Goal: Task Accomplishment & Management: Complete application form

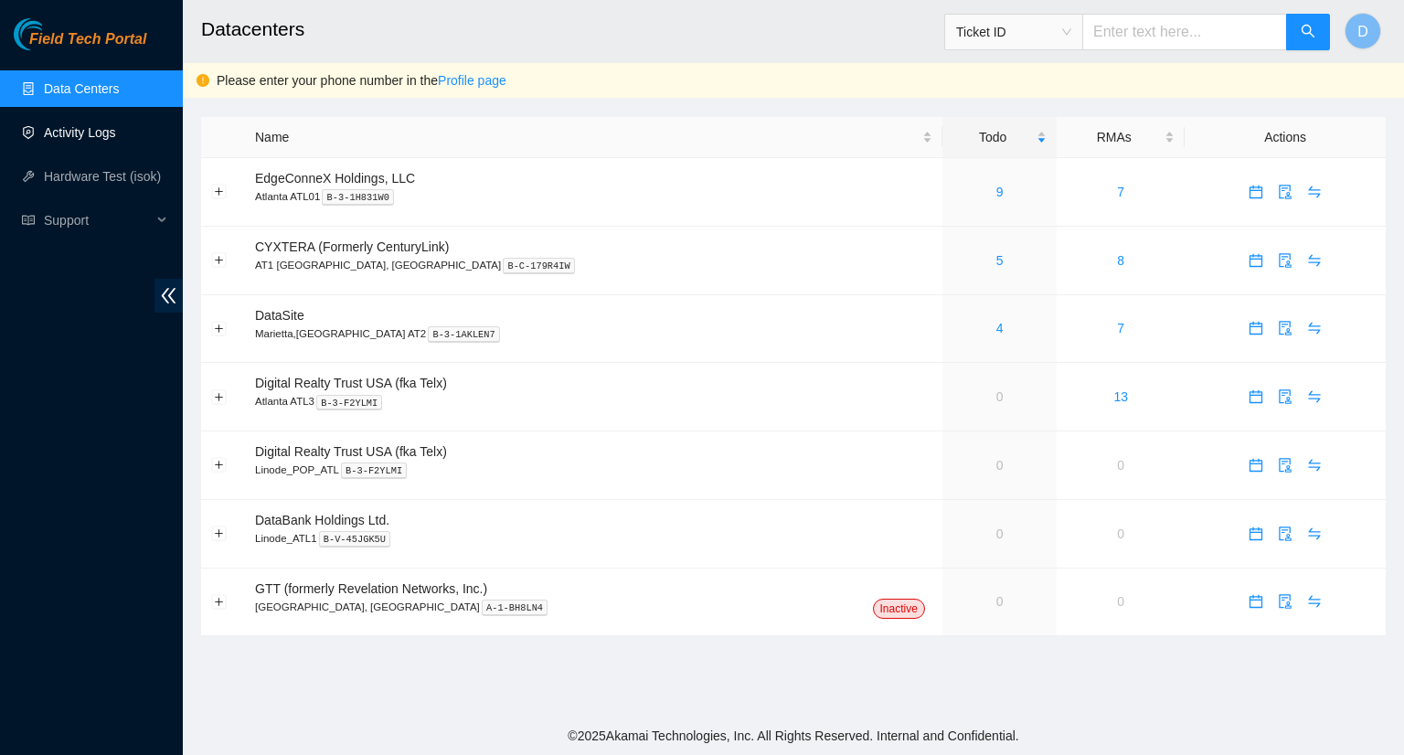
click at [86, 134] on link "Activity Logs" at bounding box center [80, 132] width 72 height 15
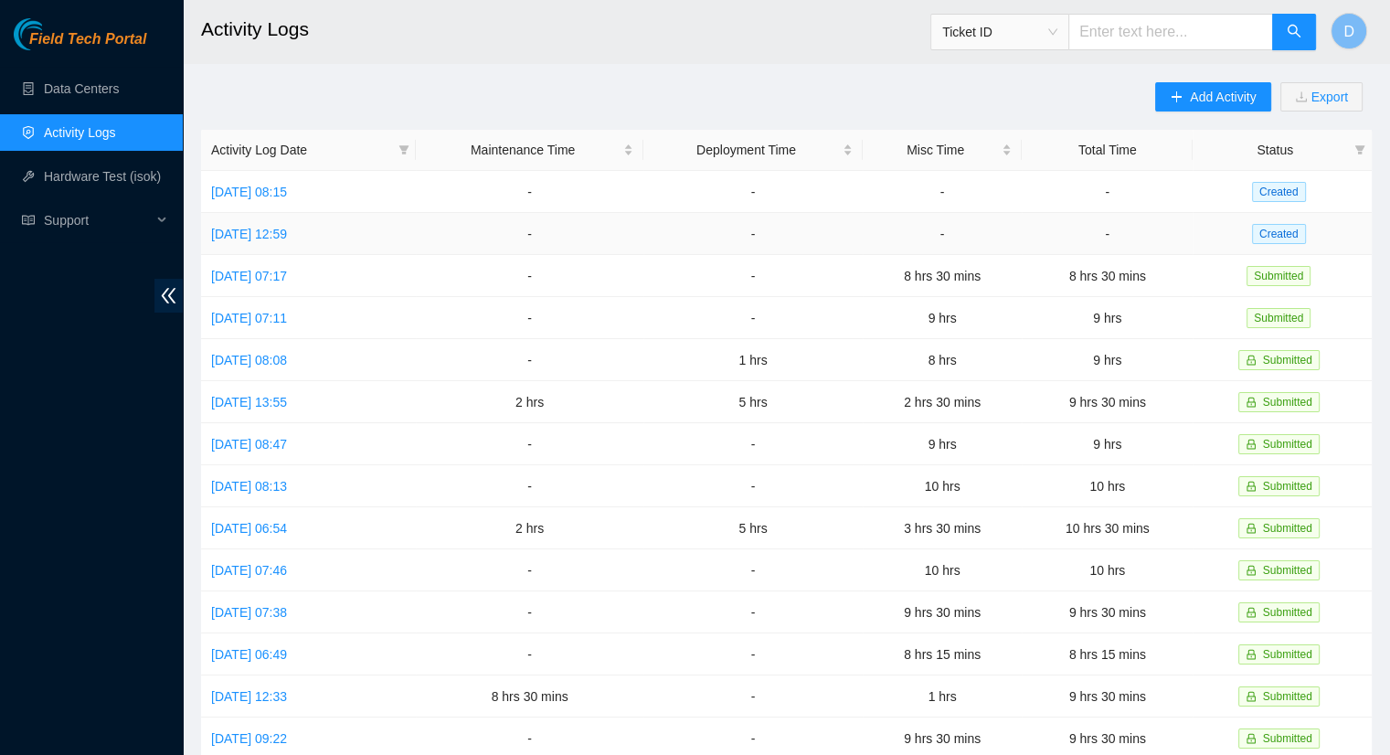
click at [301, 242] on td "[DATE] 12:59" at bounding box center [308, 234] width 215 height 42
click at [287, 231] on link "[DATE] 12:59" at bounding box center [249, 234] width 76 height 15
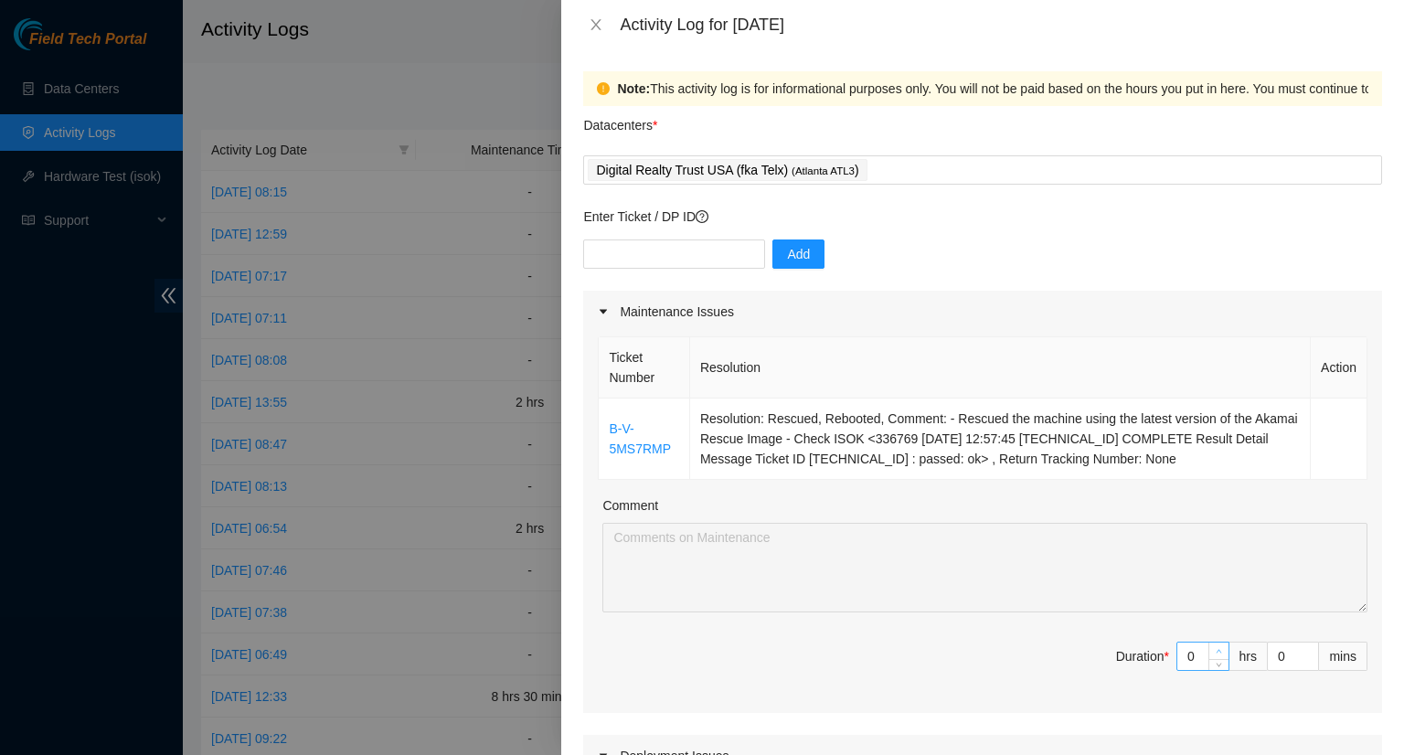
type input "1"
click at [1216, 648] on icon "up" at bounding box center [1219, 651] width 6 height 6
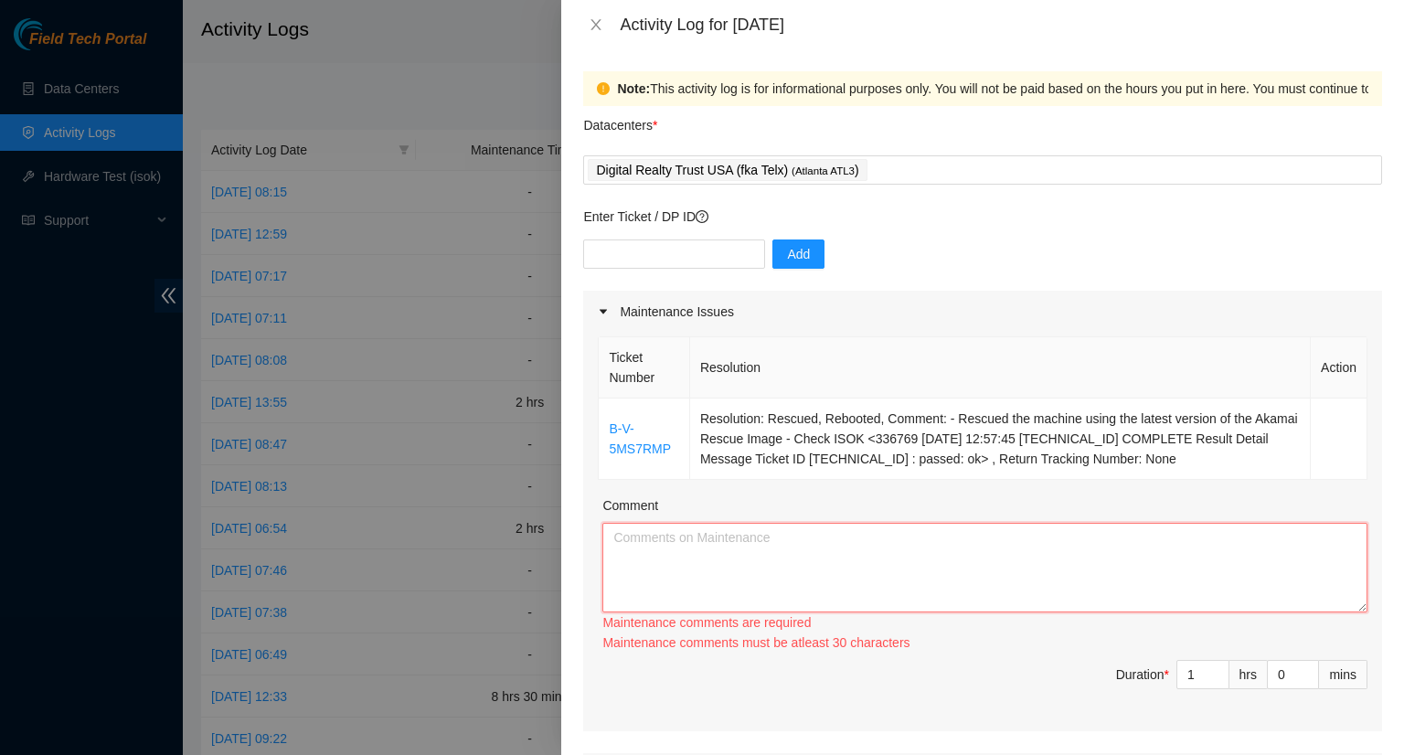
click at [720, 553] on textarea "Comment" at bounding box center [984, 568] width 765 height 90
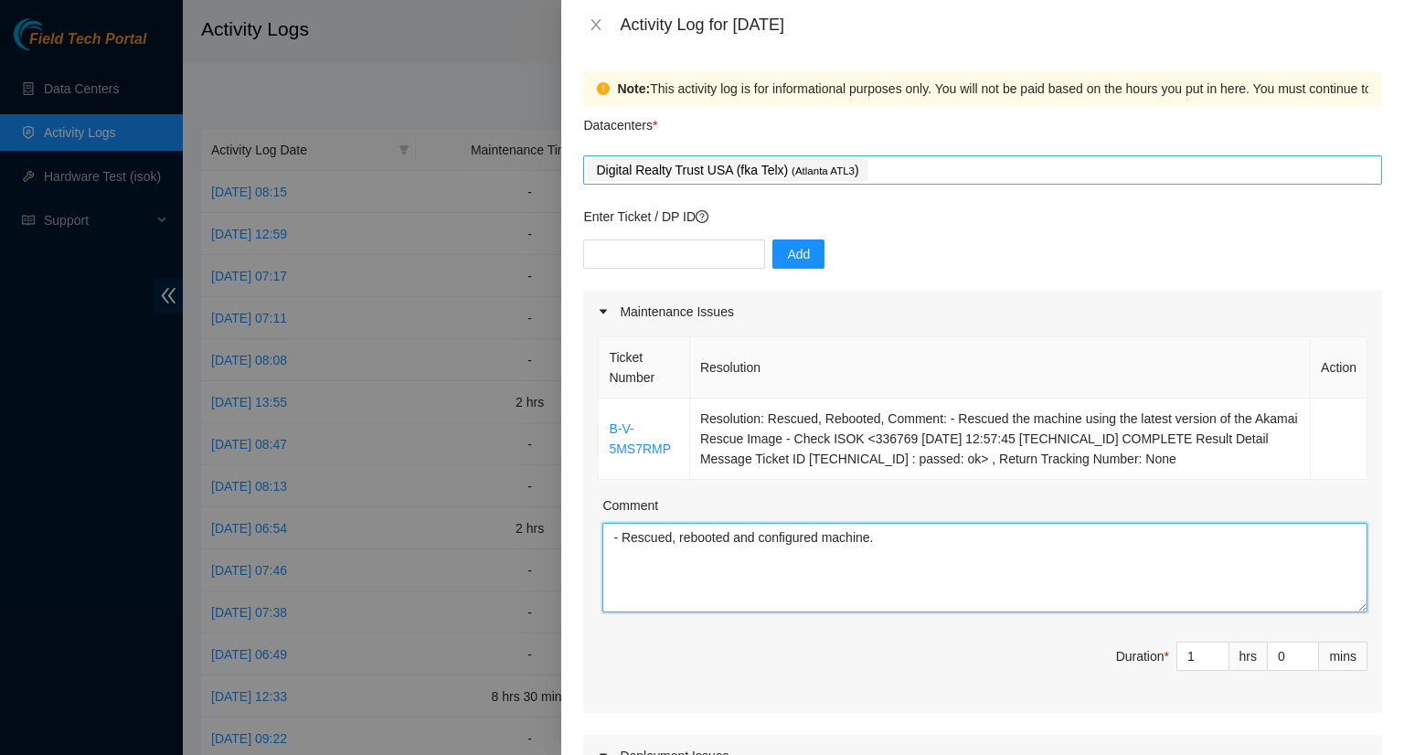
click at [935, 166] on div "Digital Realty Trust USA (fka Telx) ( [GEOGRAPHIC_DATA] ATL3 )" at bounding box center [983, 170] width 790 height 26
type textarea "- Rescued, rebooted and configured machine."
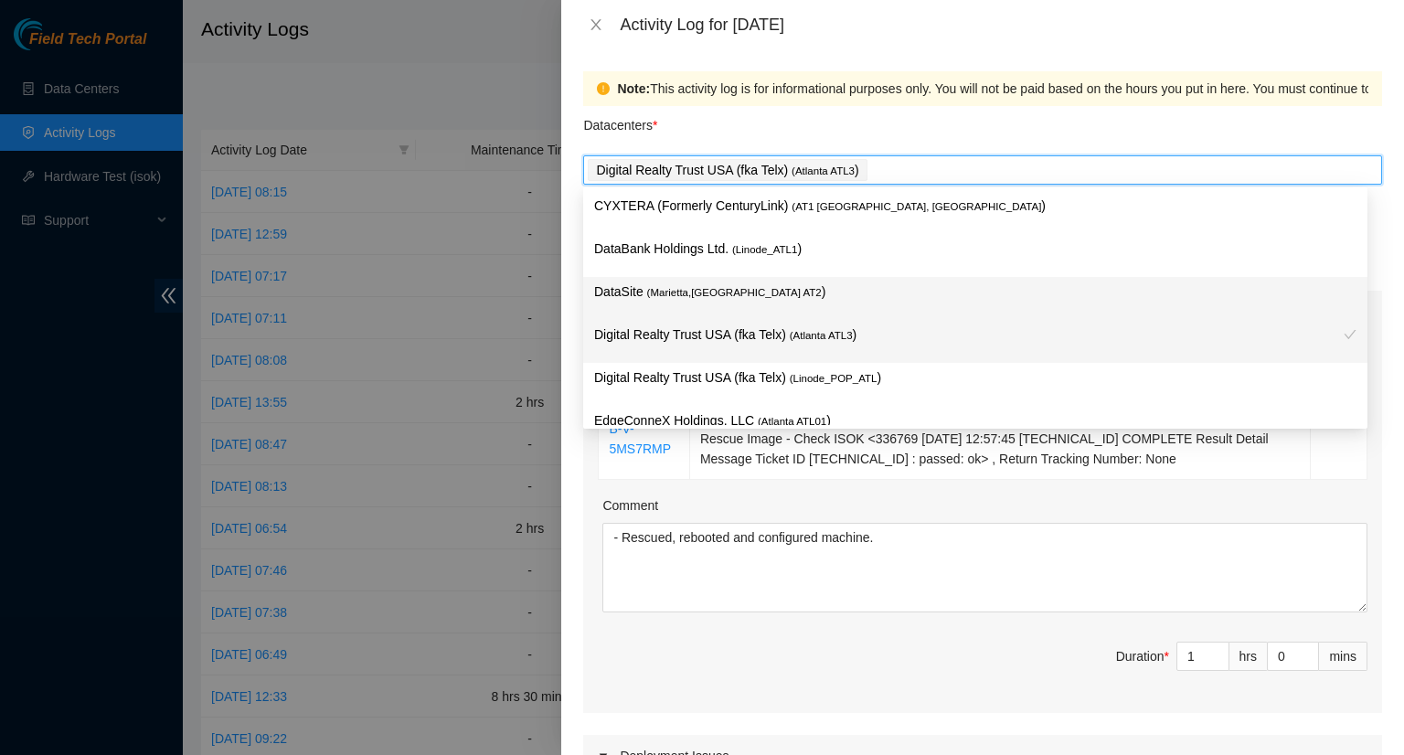
click at [682, 298] on span "( Marietta,[GEOGRAPHIC_DATA] AT2" at bounding box center [734, 292] width 175 height 11
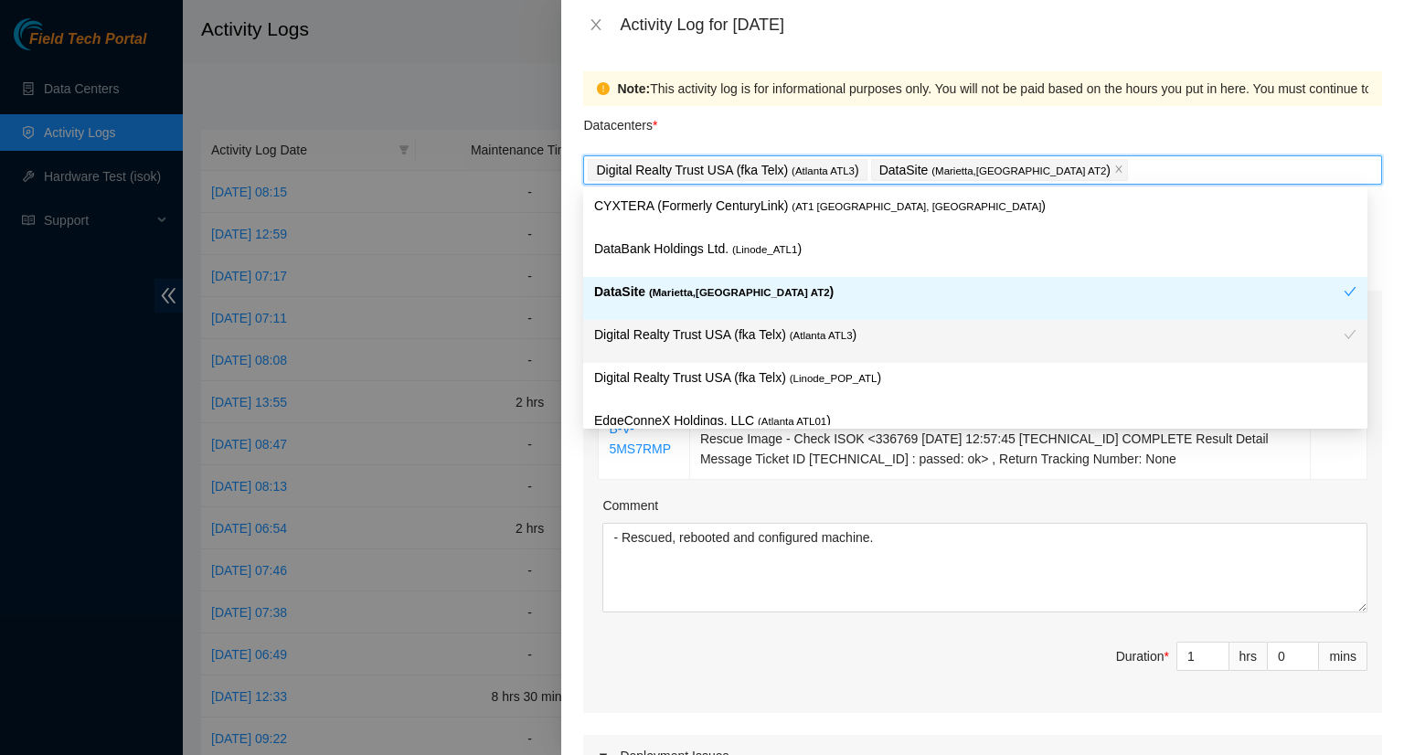
click at [1155, 271] on div "DataBank Holdings Ltd. ( Linode_ATL1 )" at bounding box center [975, 256] width 762 height 34
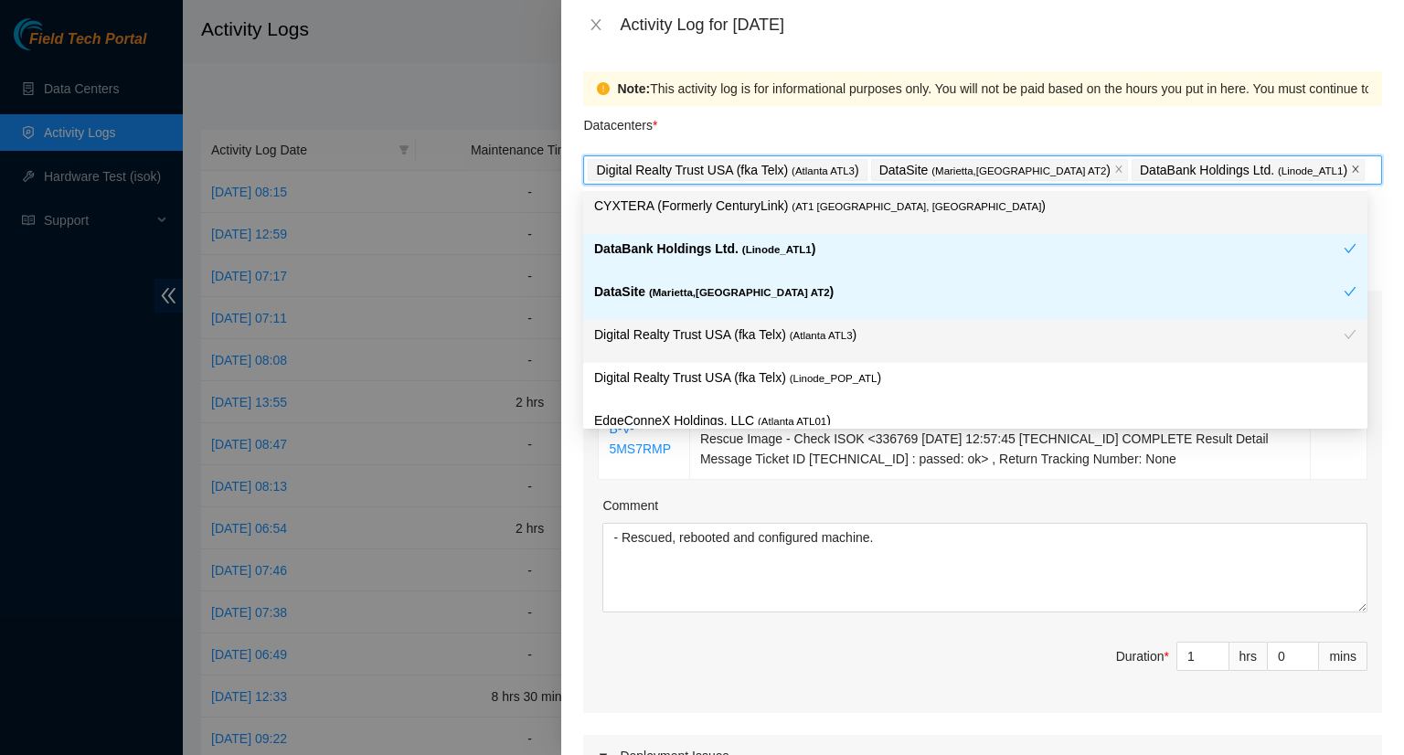
click at [1351, 165] on span at bounding box center [1355, 170] width 9 height 20
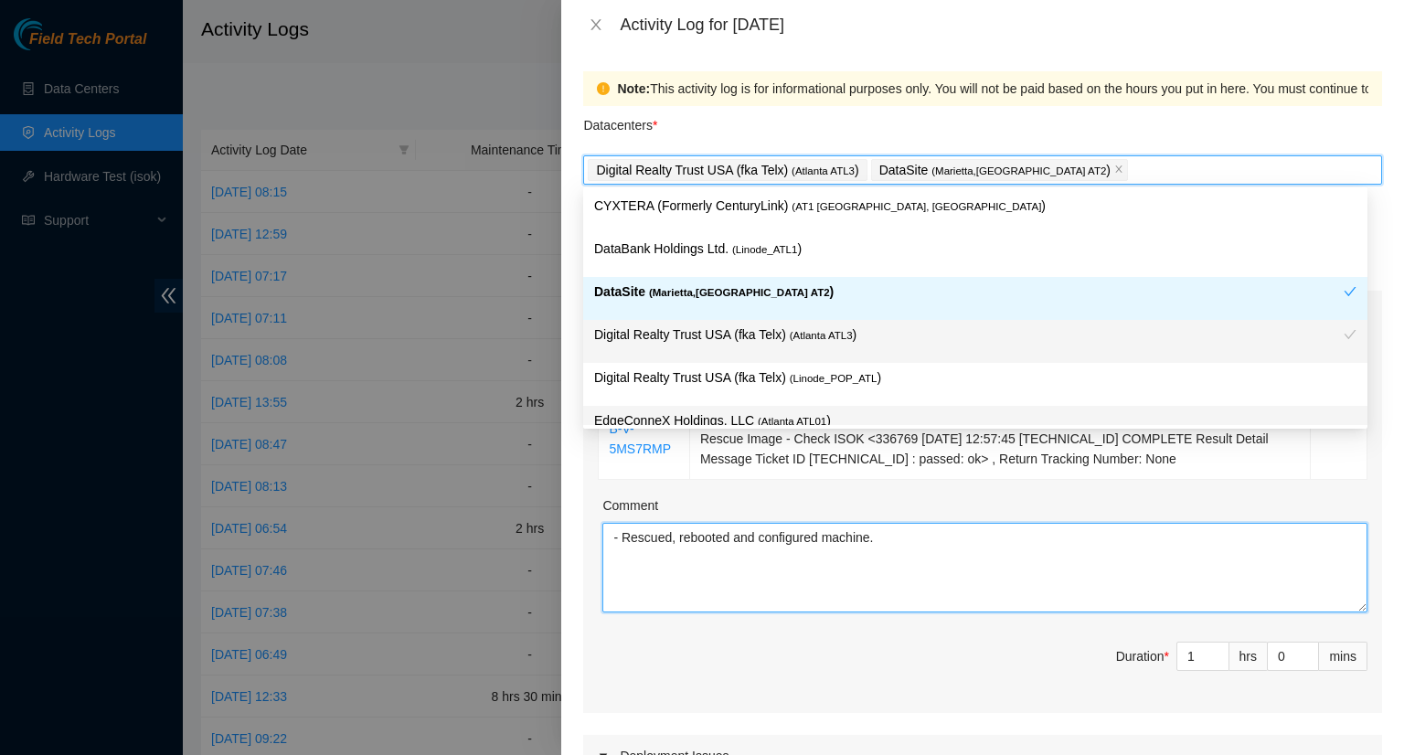
click at [872, 575] on textarea "- Rescued, rebooted and configured machine." at bounding box center [984, 568] width 765 height 90
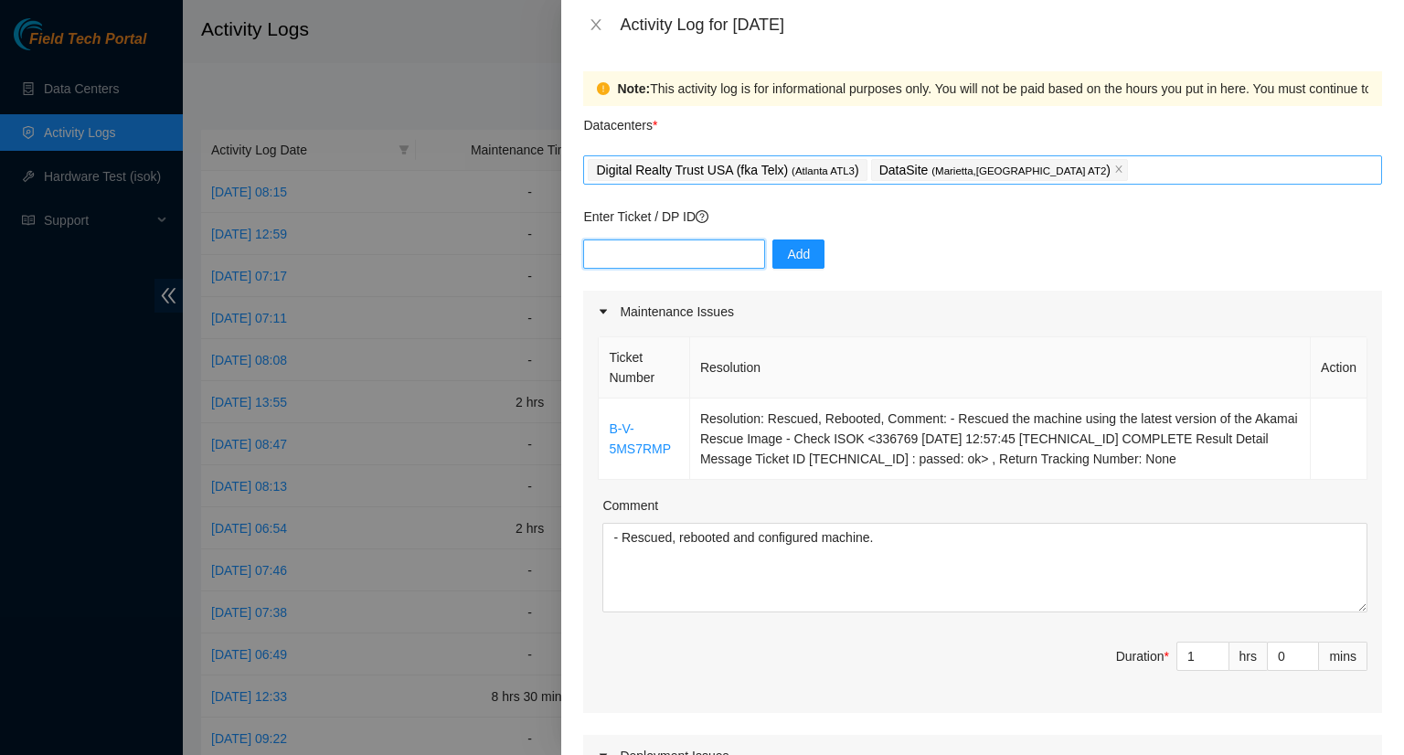
click at [680, 261] on input "text" at bounding box center [674, 253] width 182 height 29
paste input "DP54338"
type input "DP54338"
click at [791, 259] on span "Add" at bounding box center [798, 254] width 23 height 20
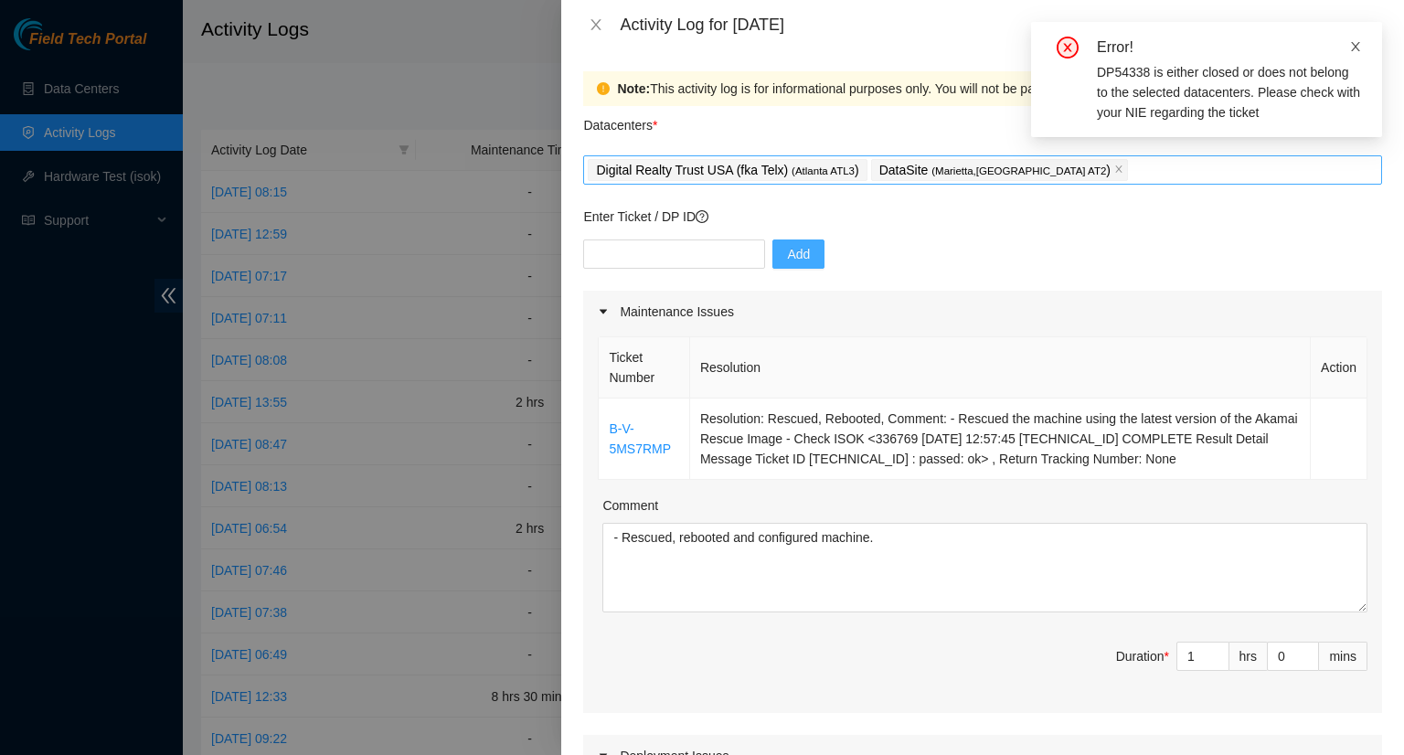
click at [1352, 50] on icon "close" at bounding box center [1355, 46] width 9 height 9
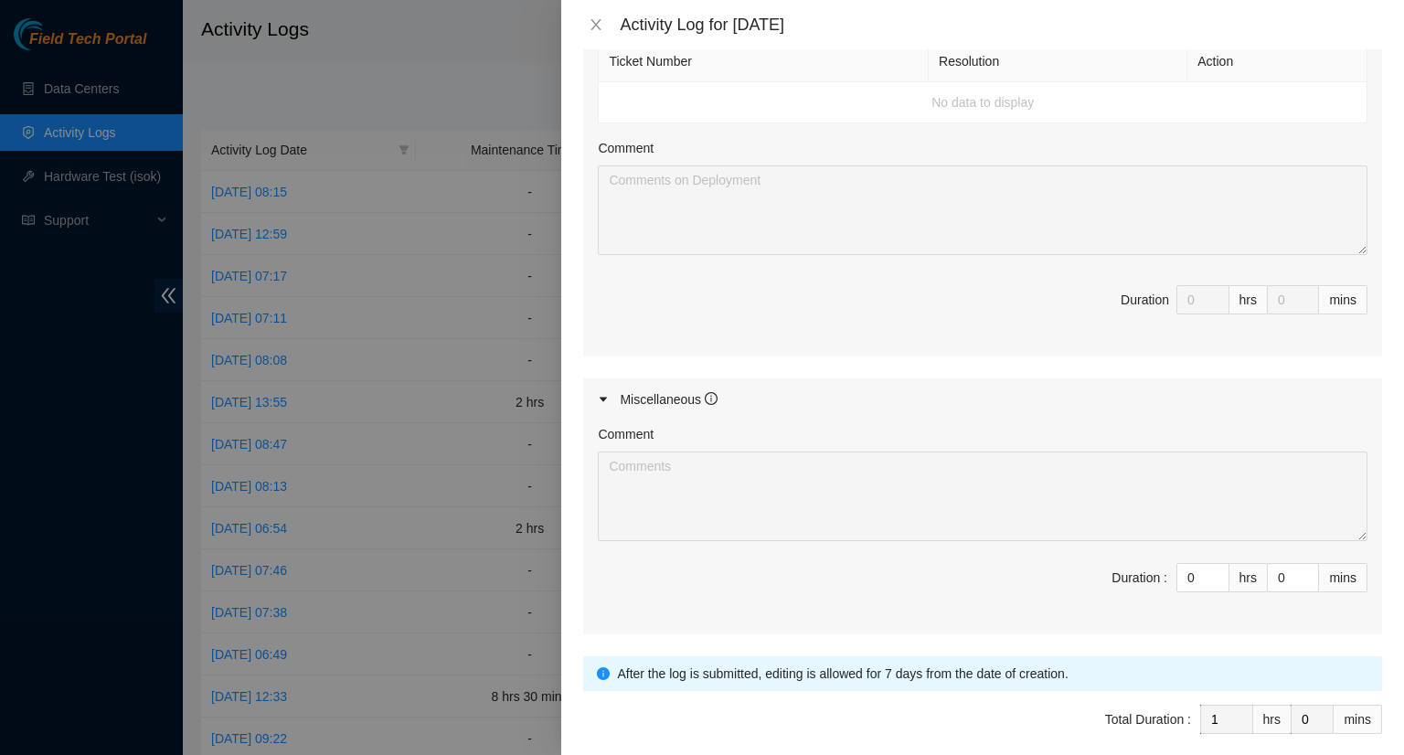
scroll to position [814, 0]
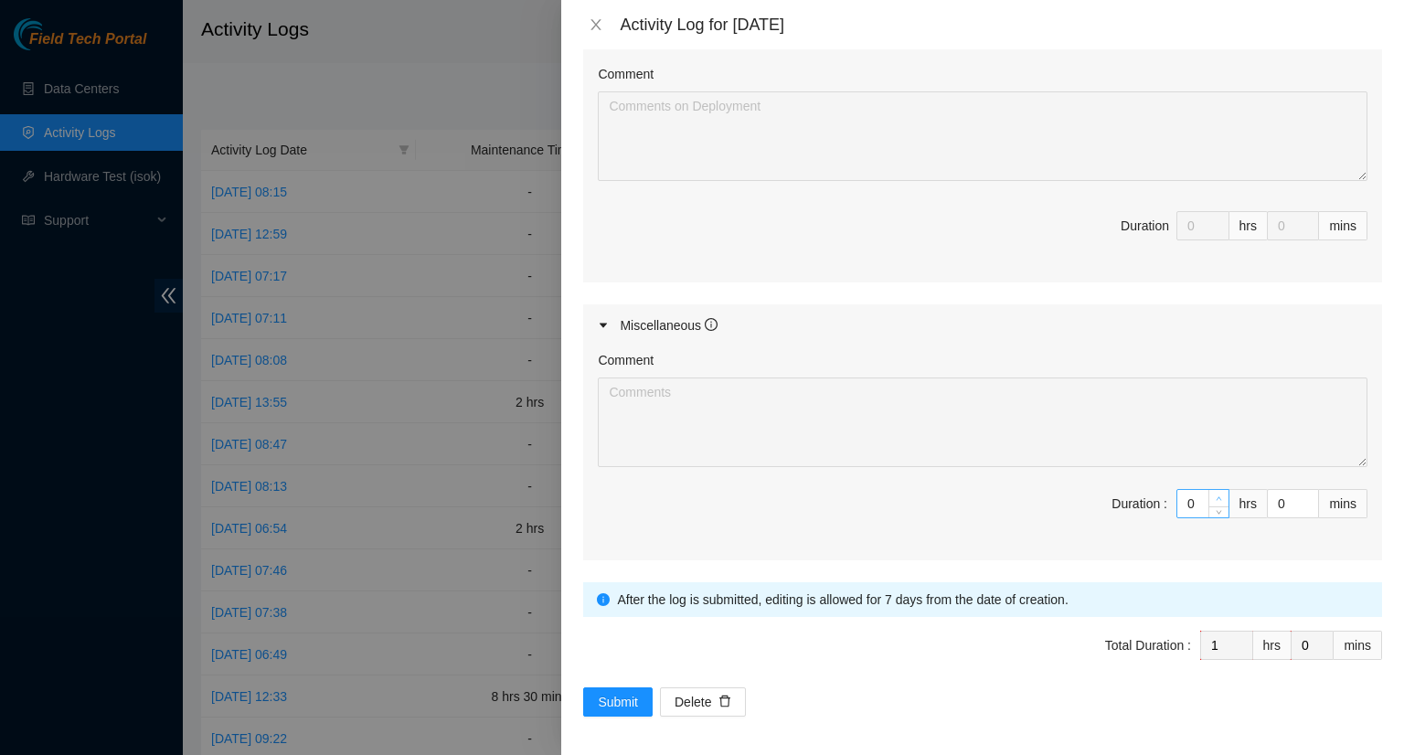
type input "1"
type input "2"
click at [1216, 495] on icon "up" at bounding box center [1219, 498] width 6 height 6
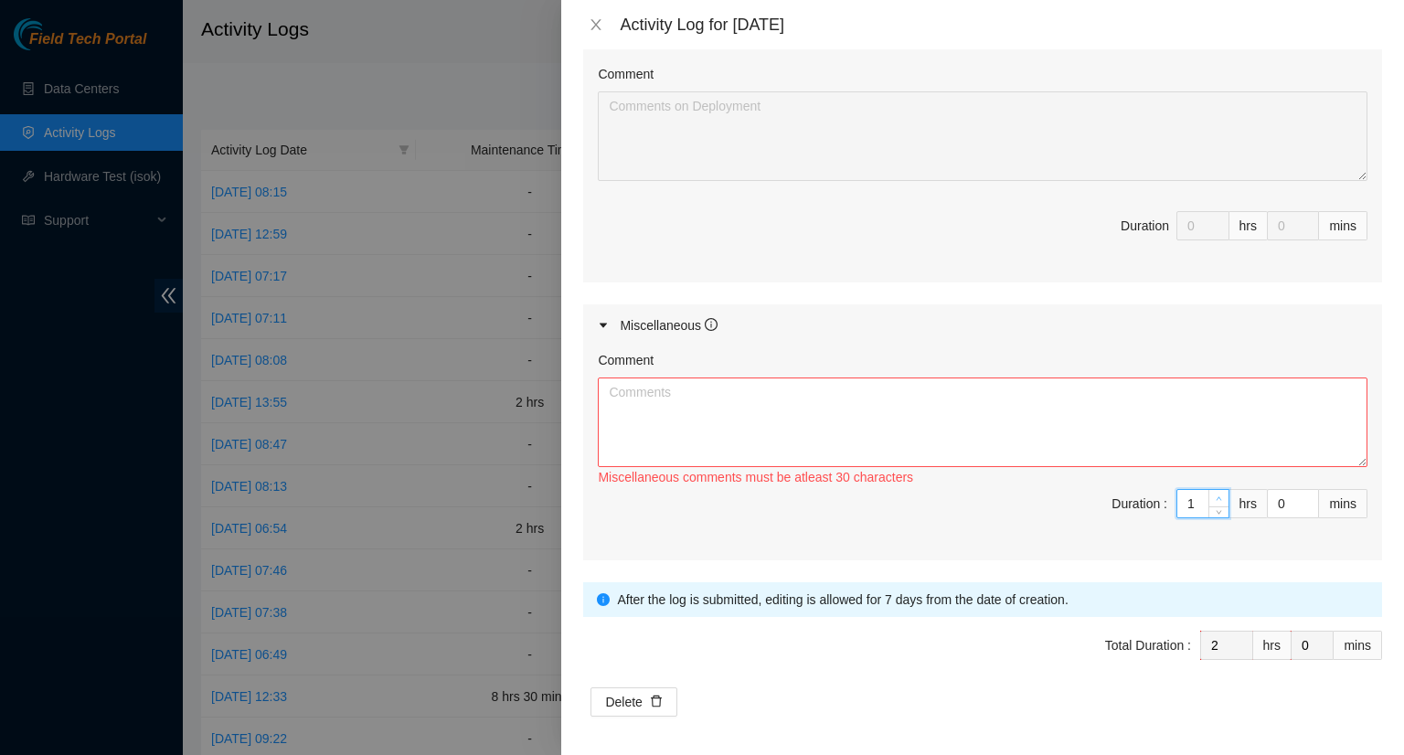
type input "2"
type input "3"
click at [1216, 495] on icon "up" at bounding box center [1219, 498] width 6 height 6
type input "3"
type input "4"
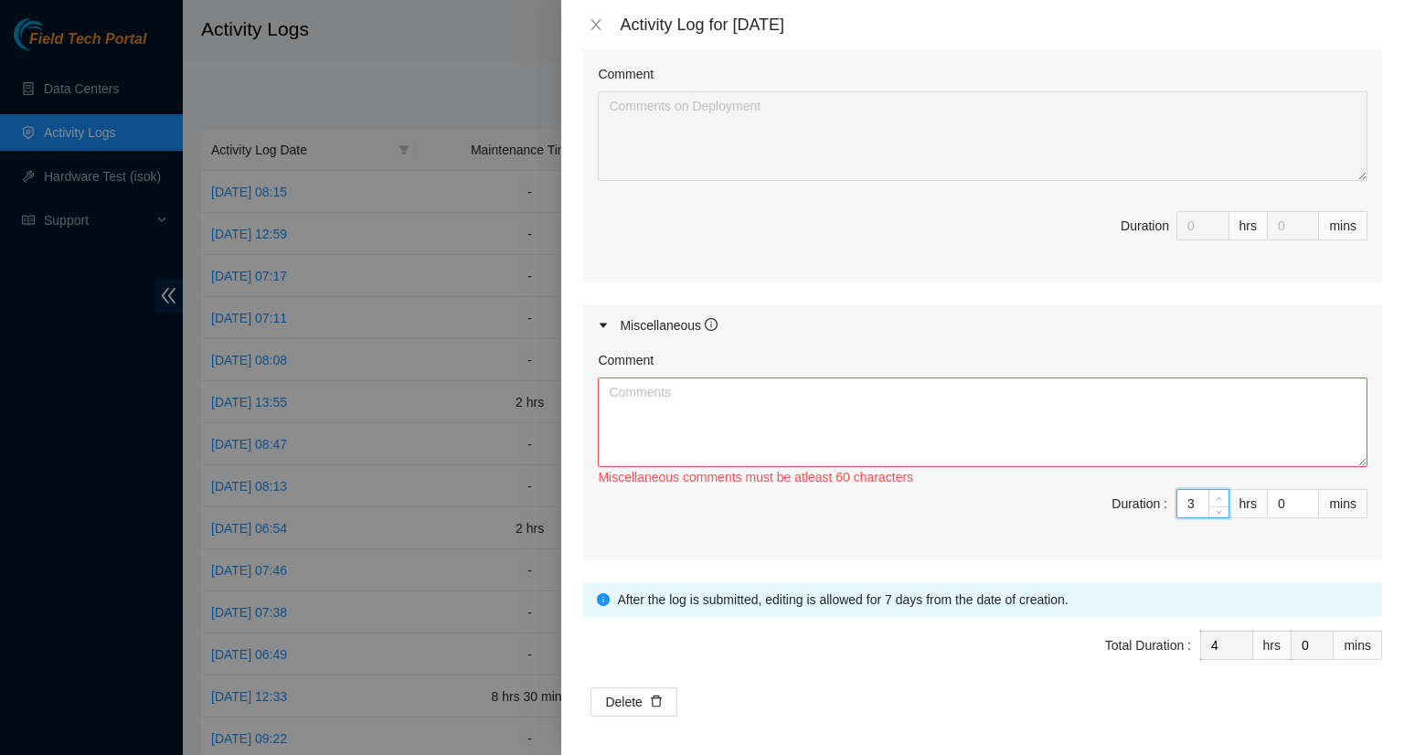
click at [1216, 495] on icon "up" at bounding box center [1219, 498] width 6 height 6
type input "4"
type input "5"
click at [1216, 495] on icon "up" at bounding box center [1219, 498] width 6 height 6
type input "5"
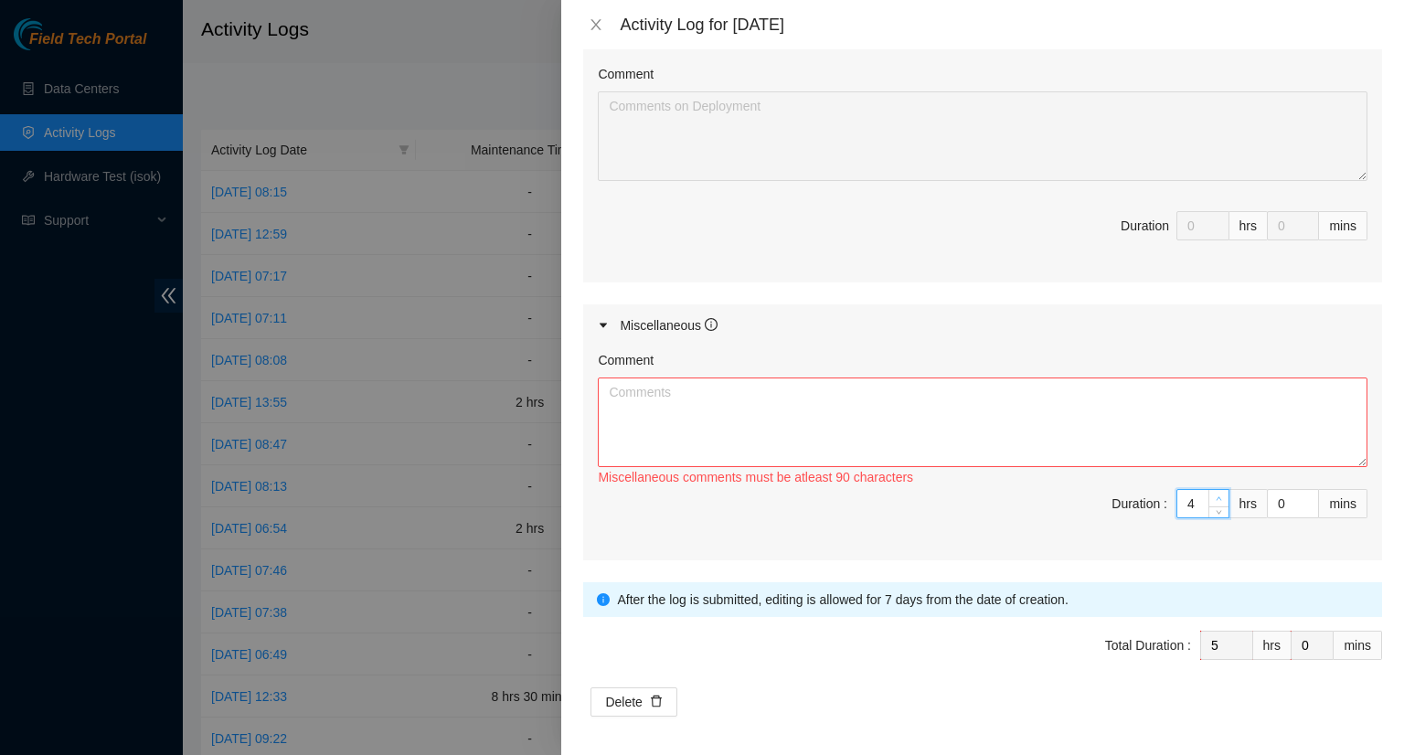
type input "6"
click at [1216, 495] on icon "up" at bounding box center [1219, 498] width 6 height 6
type input "6"
type input "7"
click at [1216, 495] on icon "up" at bounding box center [1219, 498] width 6 height 6
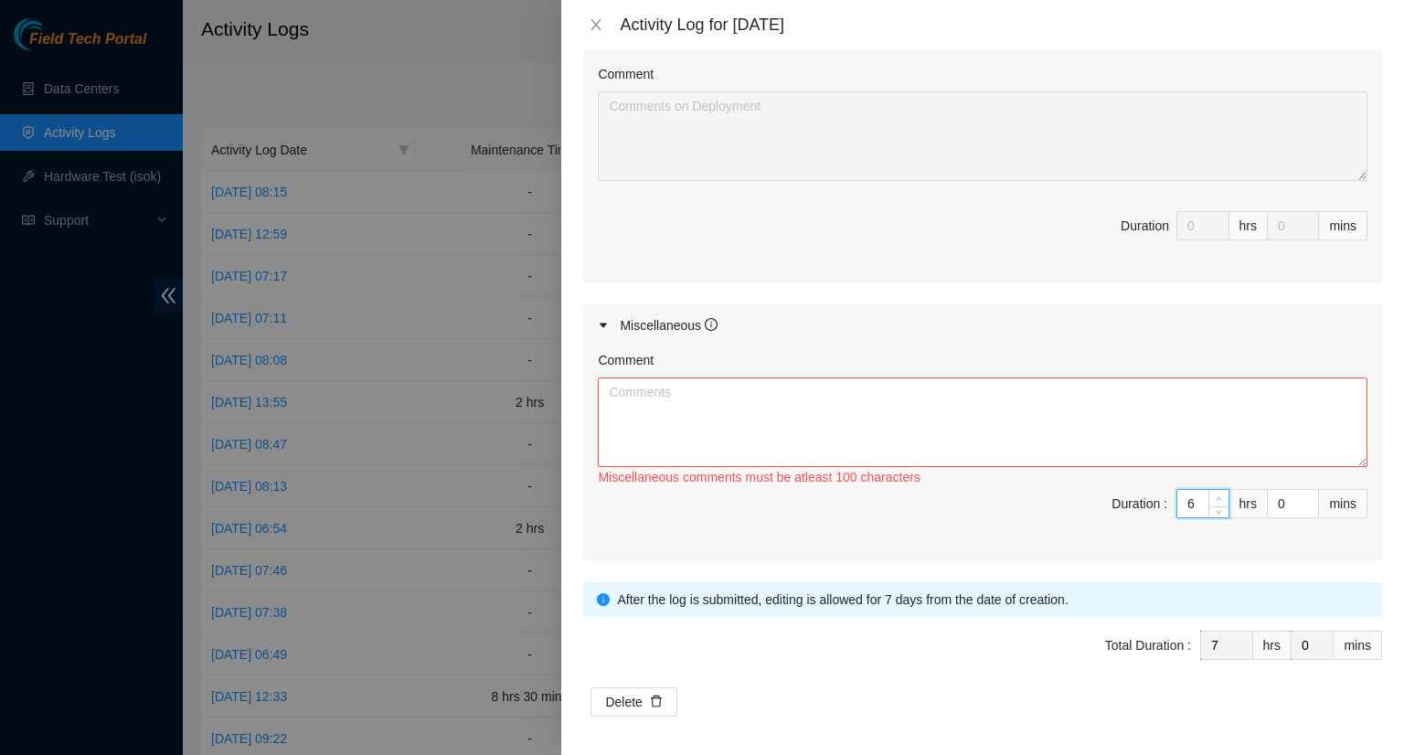
type input "7"
type input "8"
click at [1216, 495] on icon "up" at bounding box center [1219, 498] width 6 height 6
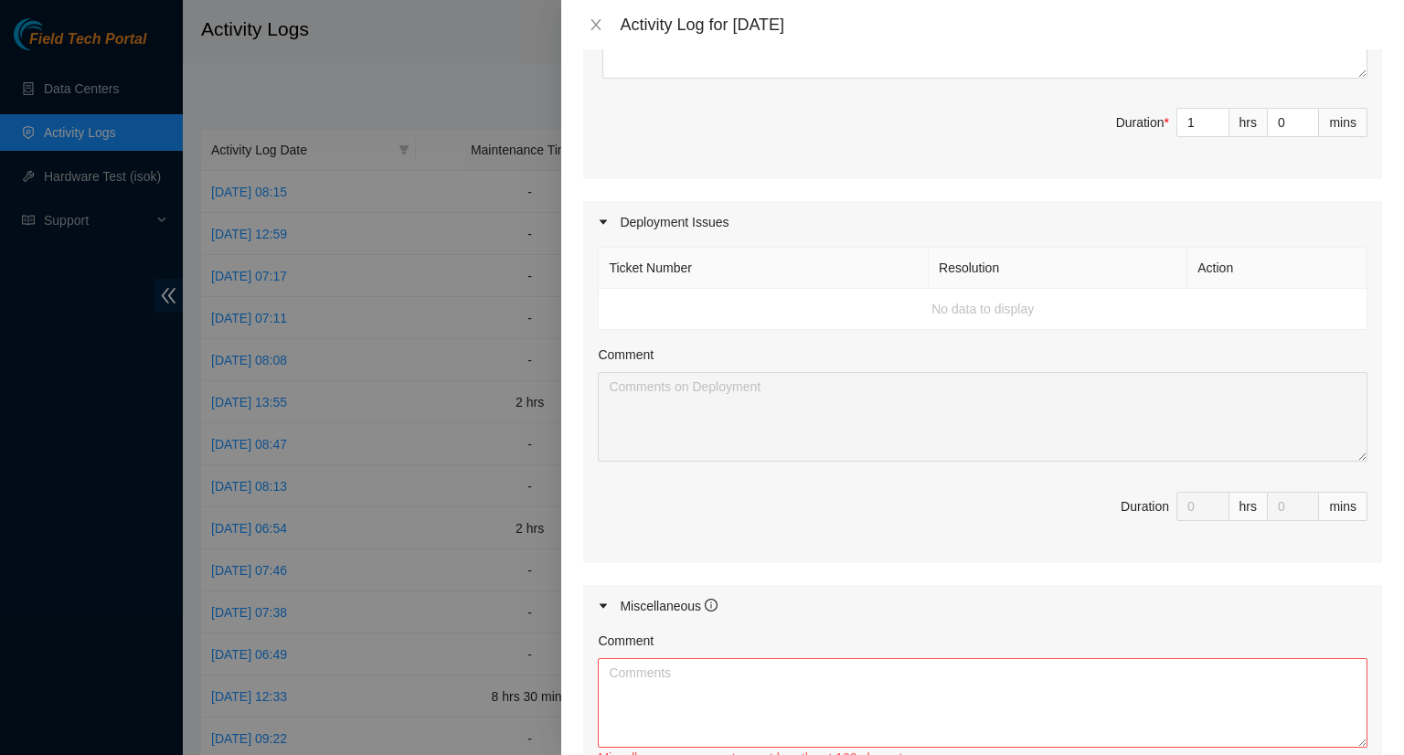
scroll to position [723, 0]
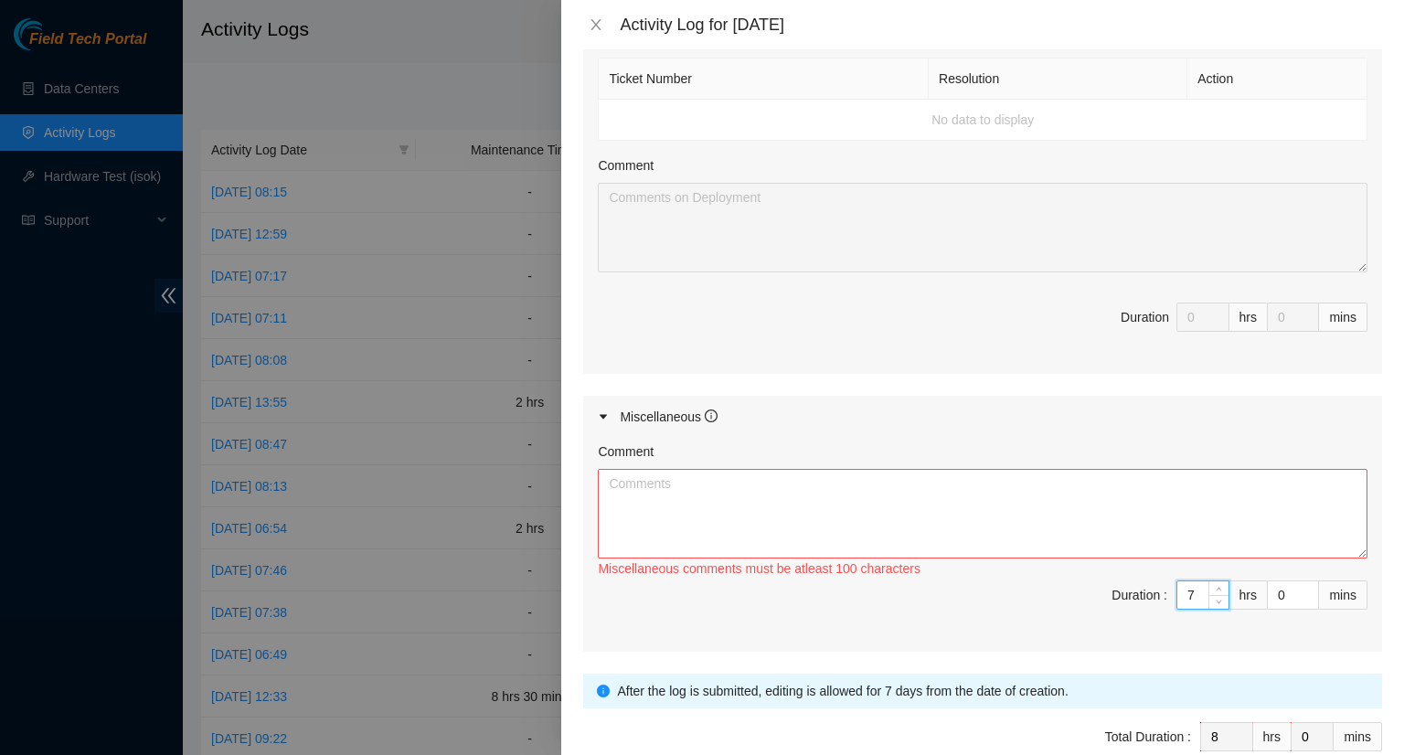
click at [1215, 582] on div "7" at bounding box center [1202, 594] width 53 height 29
type input "8"
type input "9"
click at [1216, 587] on icon "up" at bounding box center [1219, 590] width 6 height 6
type input "1"
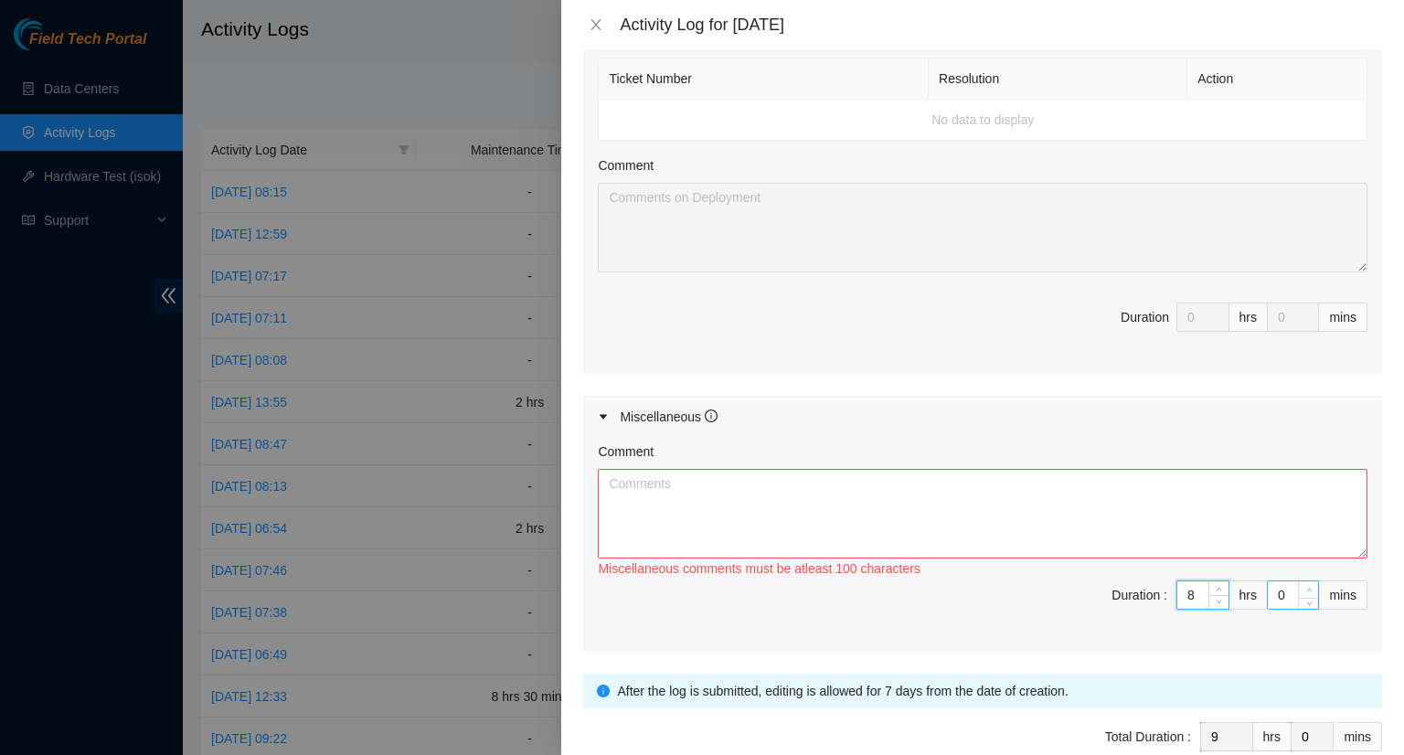
type input "1"
type input "2"
type input "3"
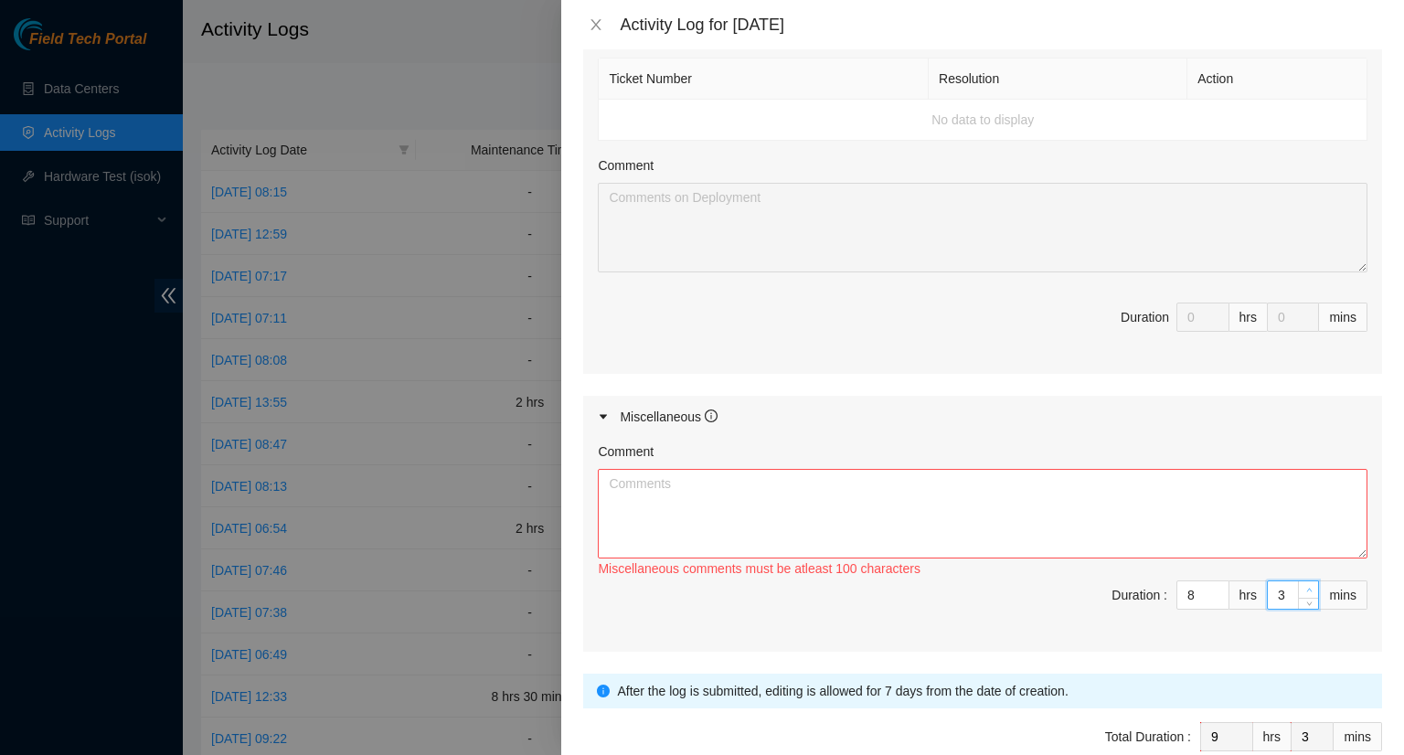
type input "4"
type input "5"
type input "6"
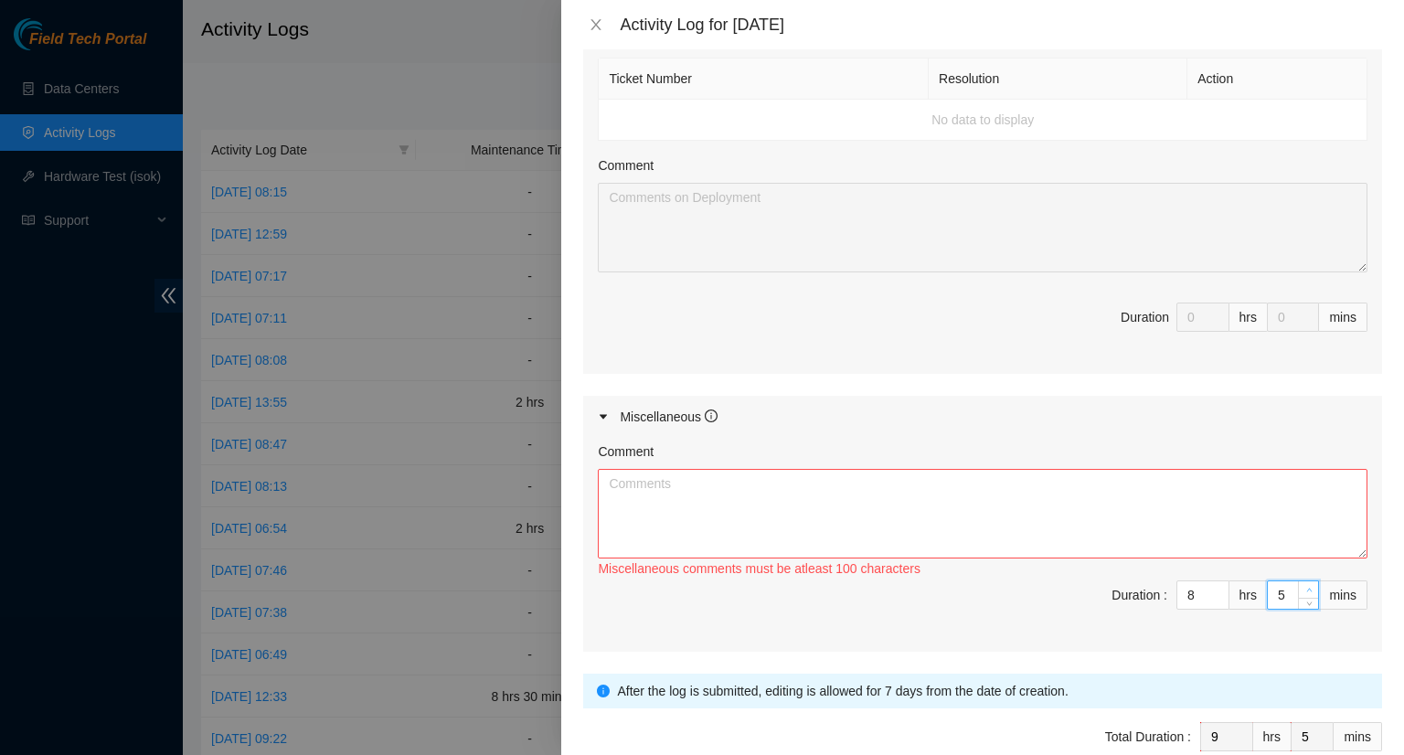
type input "6"
type input "7"
type input "8"
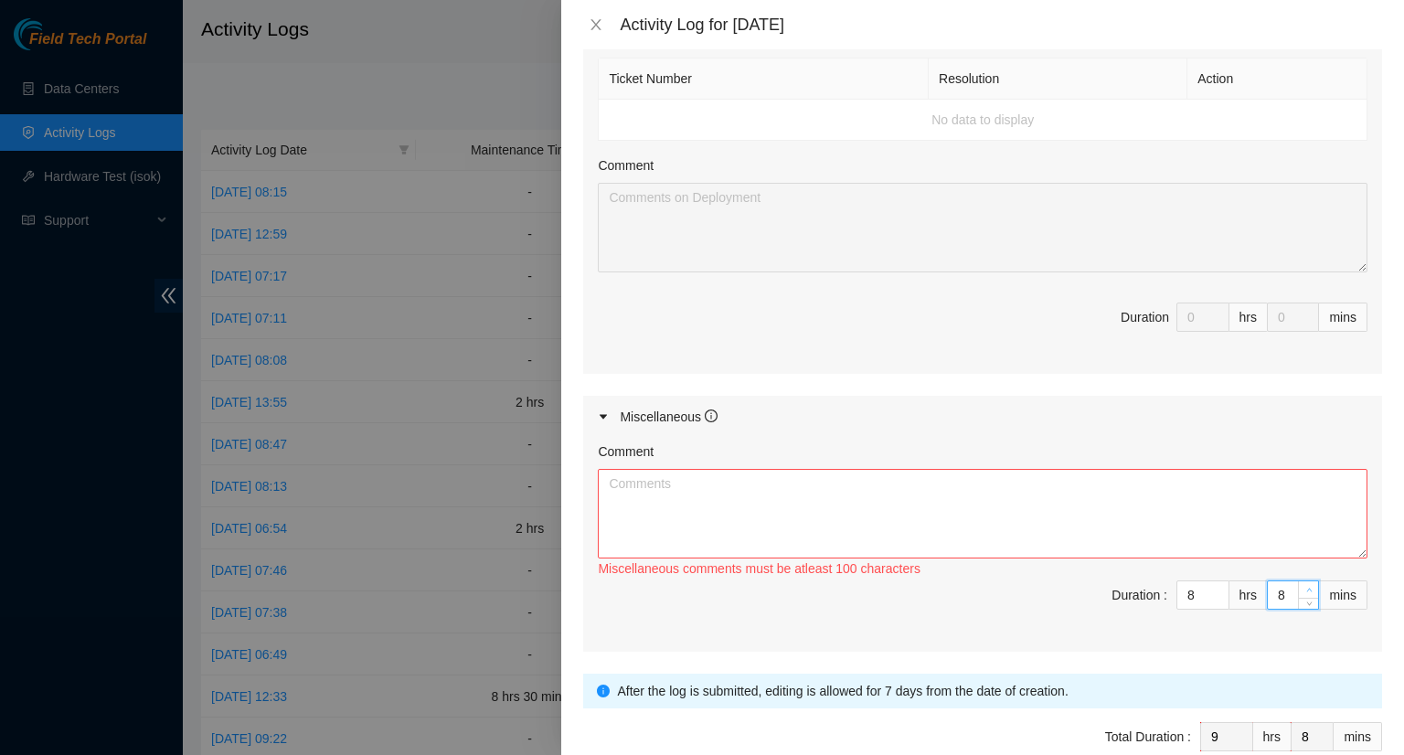
type input "9"
type input "10"
type input "11"
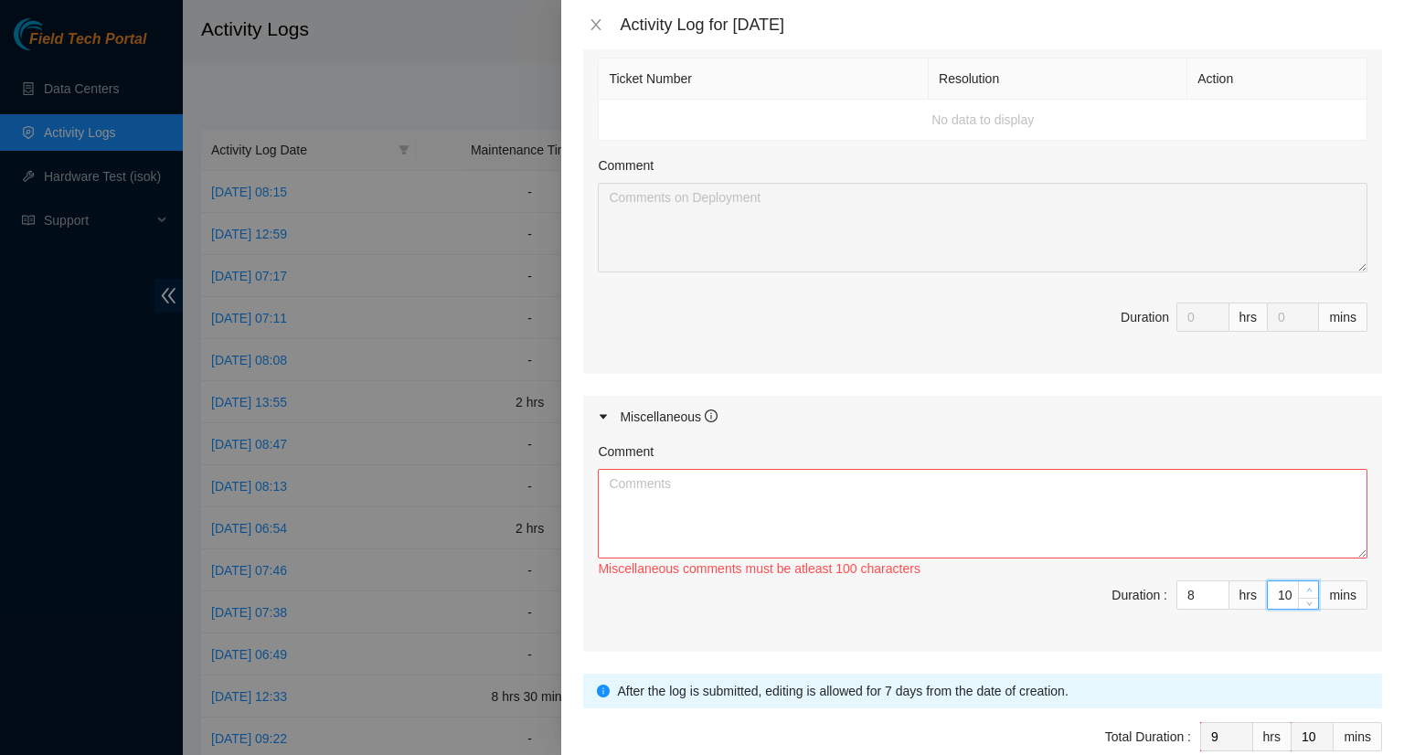
type input "11"
type input "12"
type input "13"
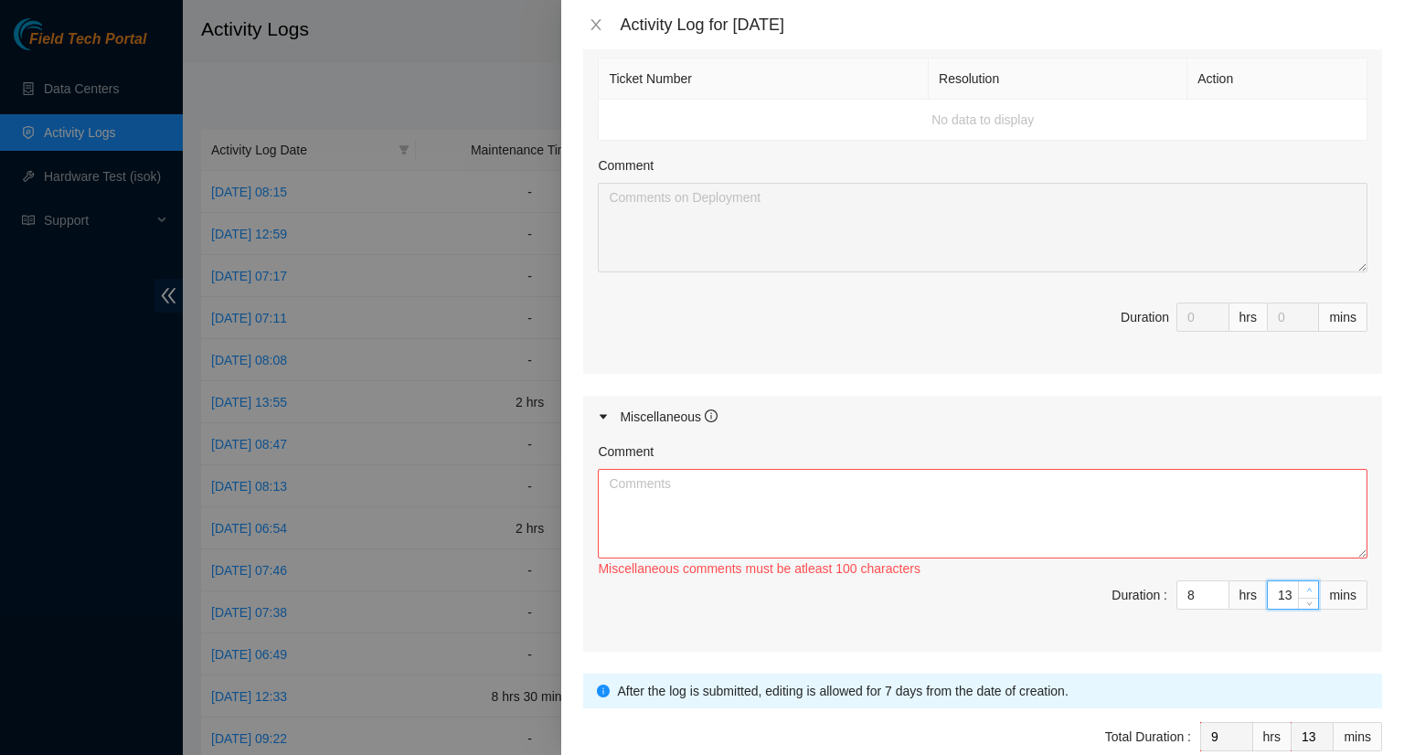
type input "14"
type input "15"
type input "16"
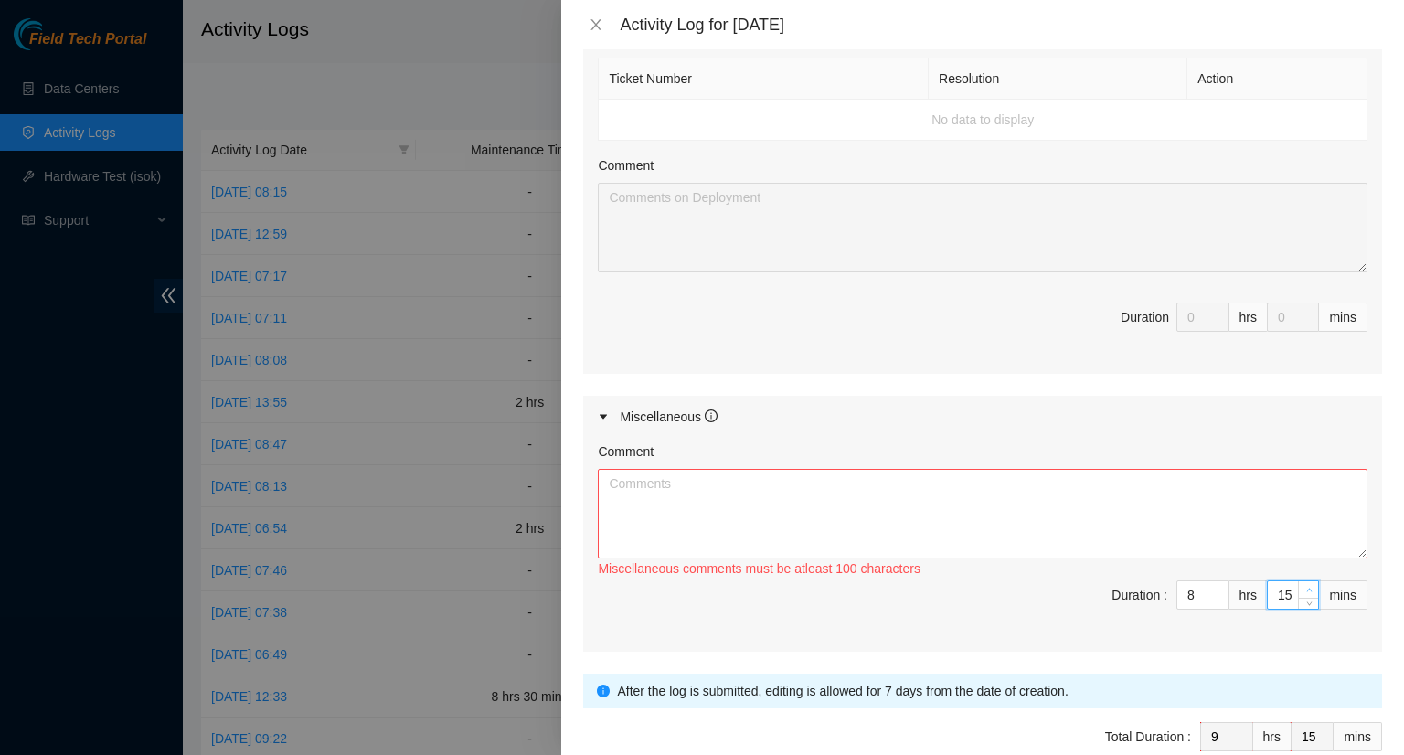
type input "16"
type input "17"
type input "18"
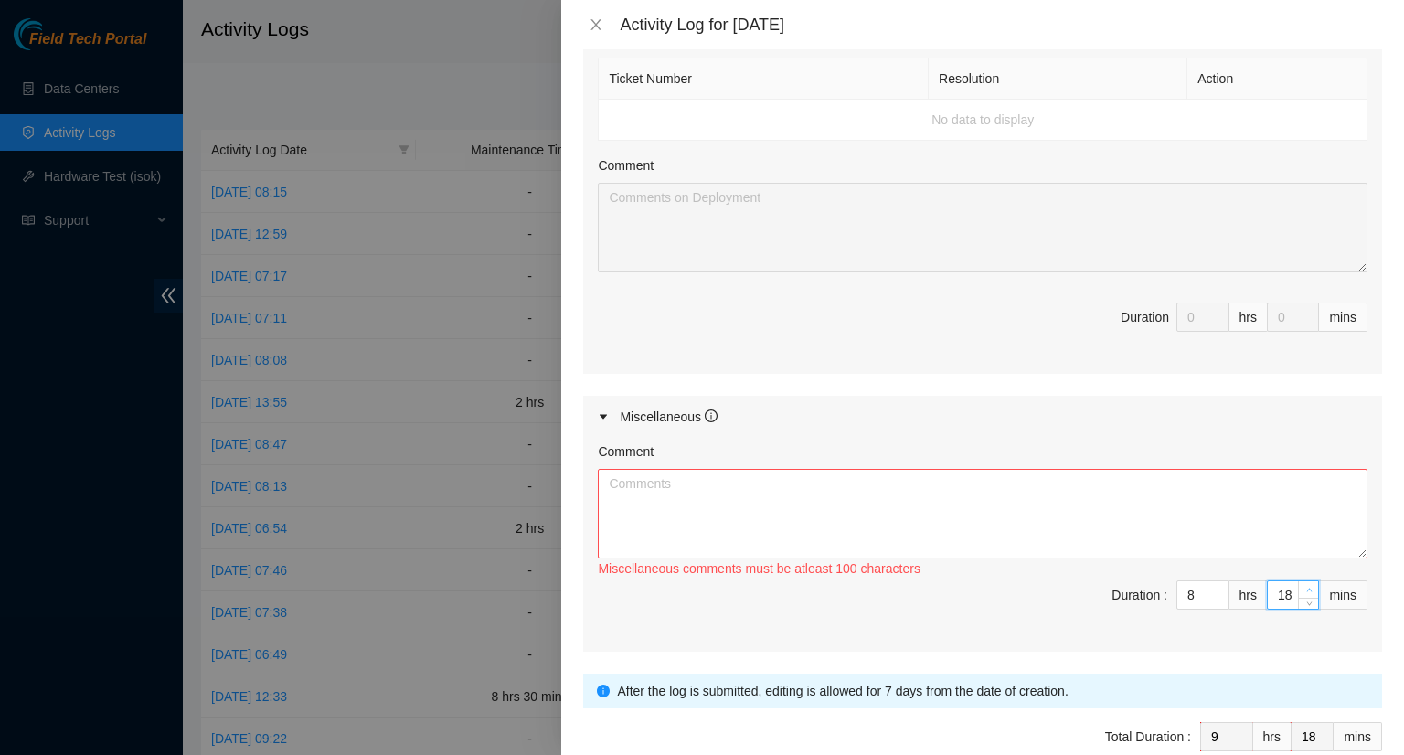
type input "19"
type input "20"
type input "21"
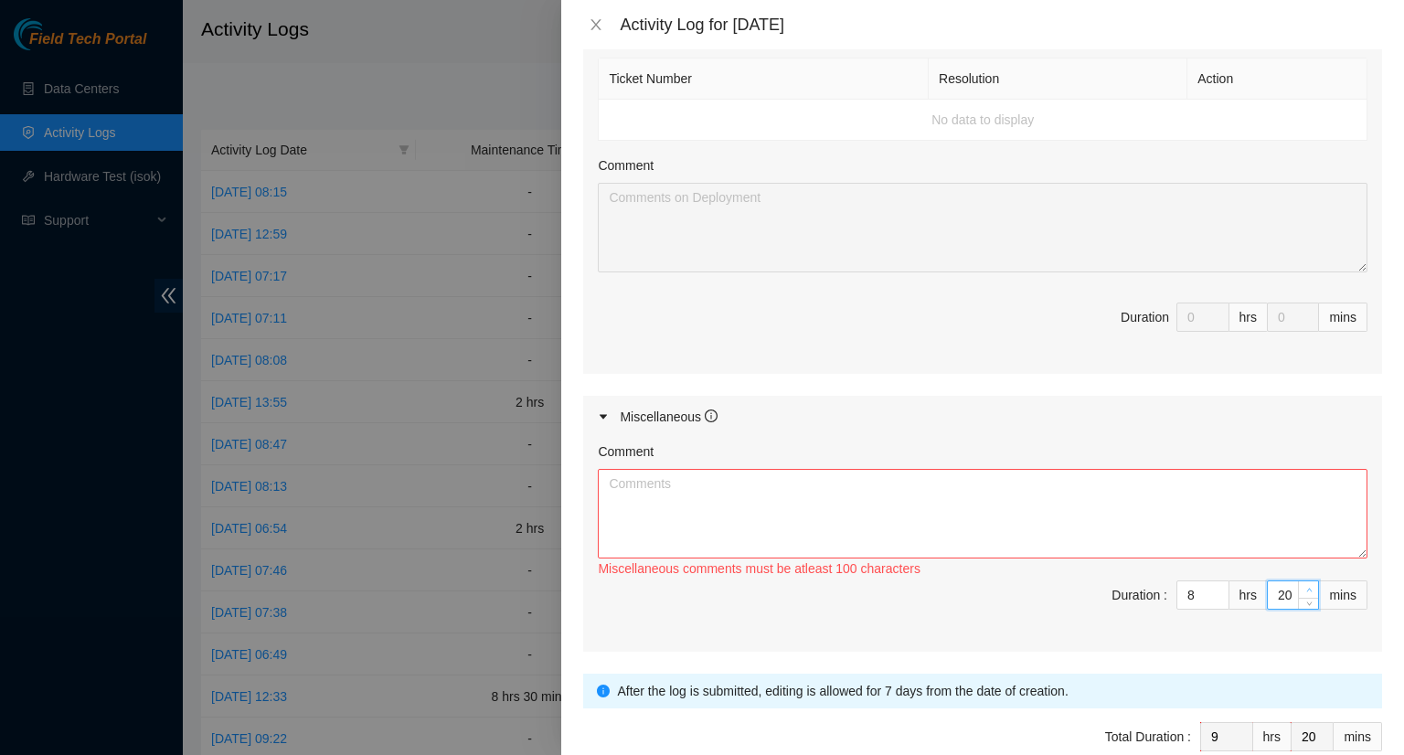
type input "21"
type input "22"
type input "23"
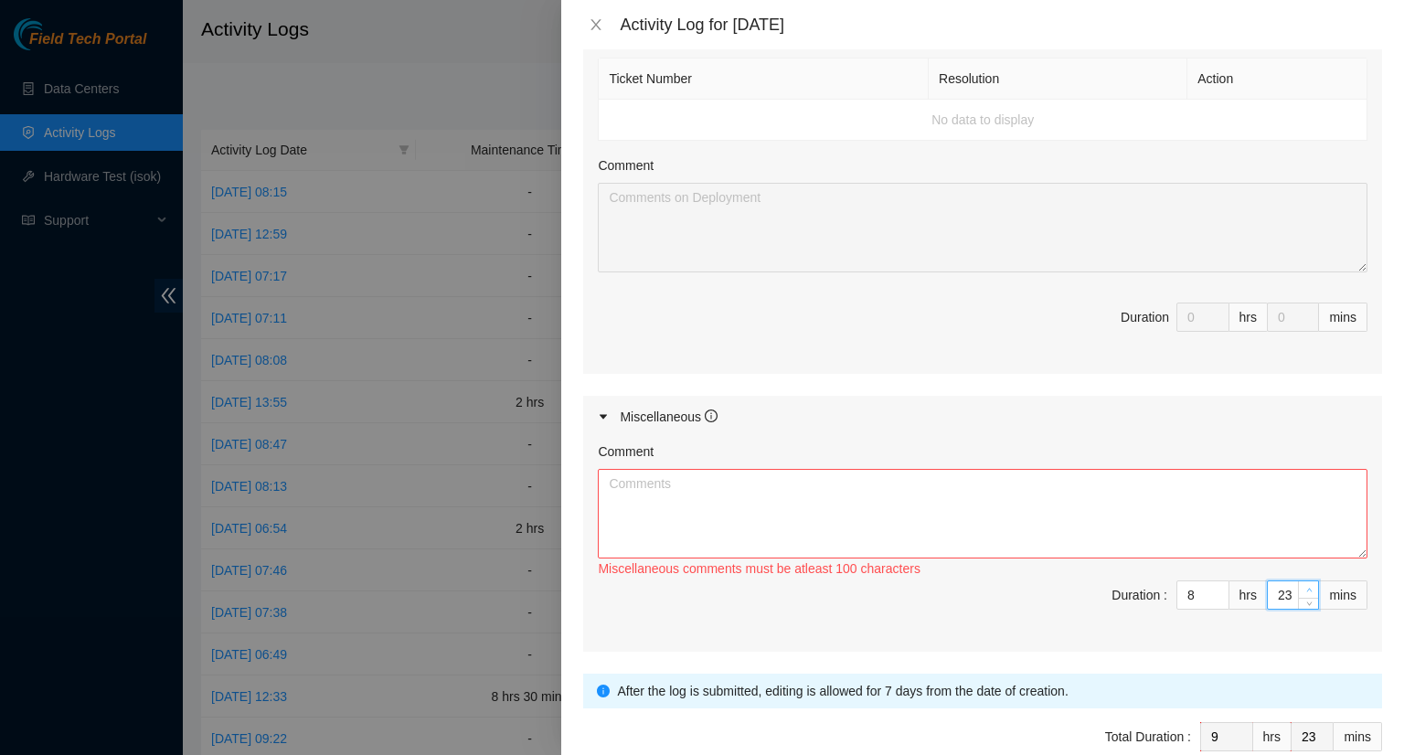
type input "24"
type input "25"
type input "26"
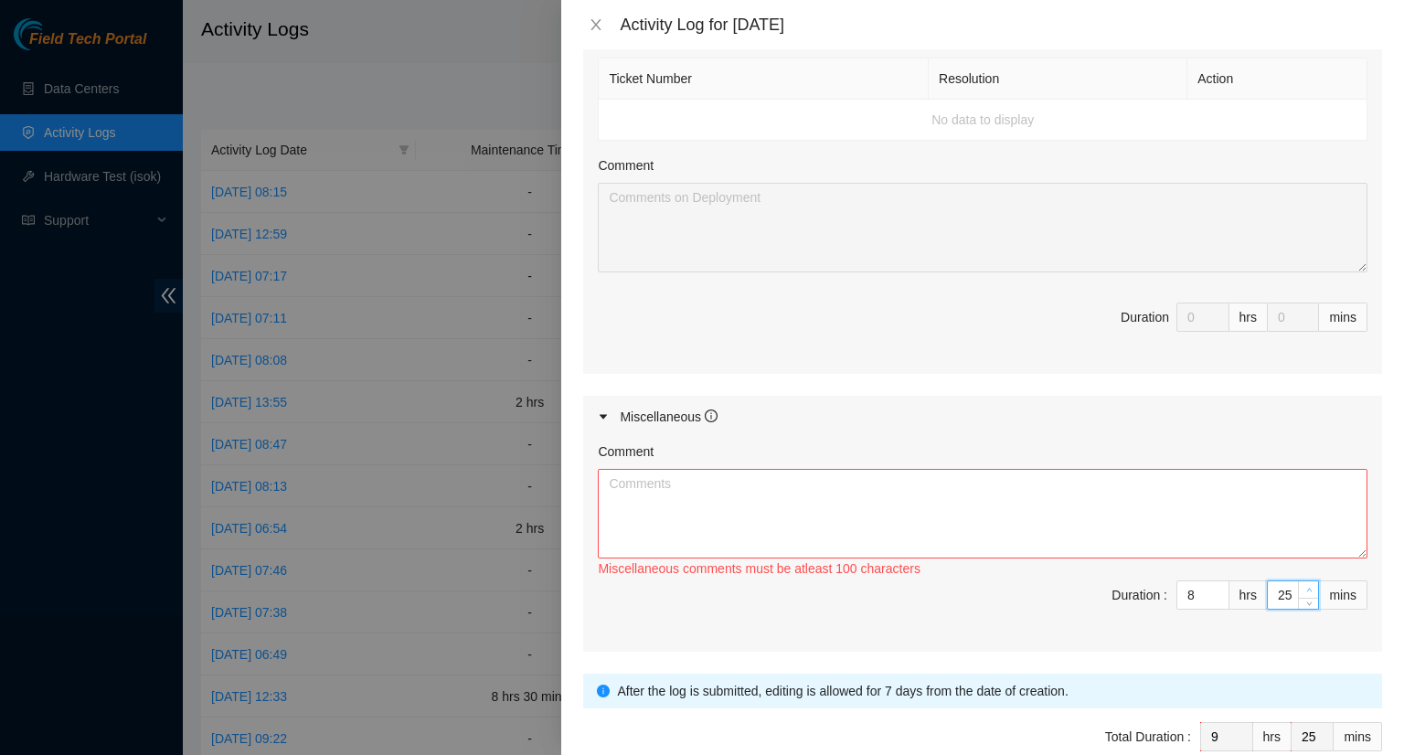
type input "26"
type input "27"
type input "28"
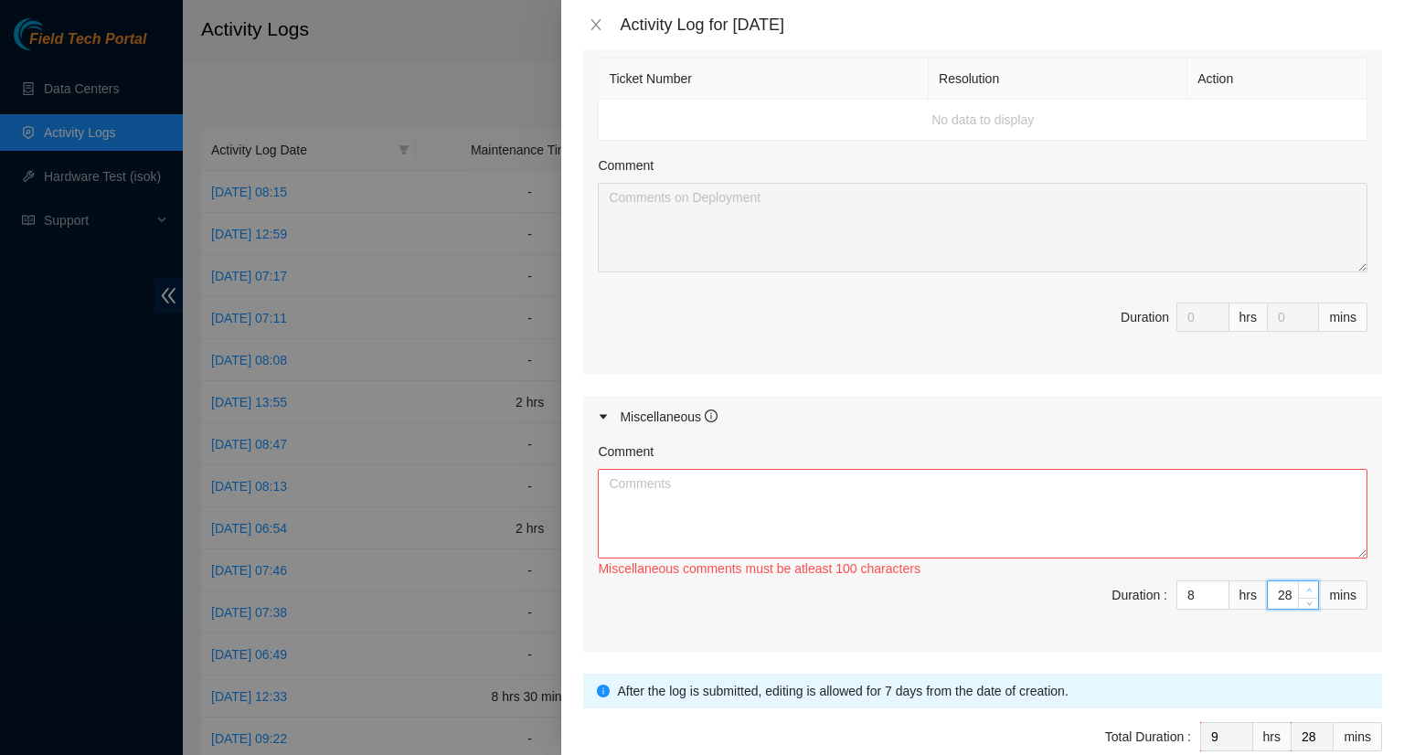
click at [1306, 587] on icon "up" at bounding box center [1309, 590] width 6 height 6
type input "29"
click at [1303, 585] on span "up" at bounding box center [1308, 590] width 11 height 11
type input "30"
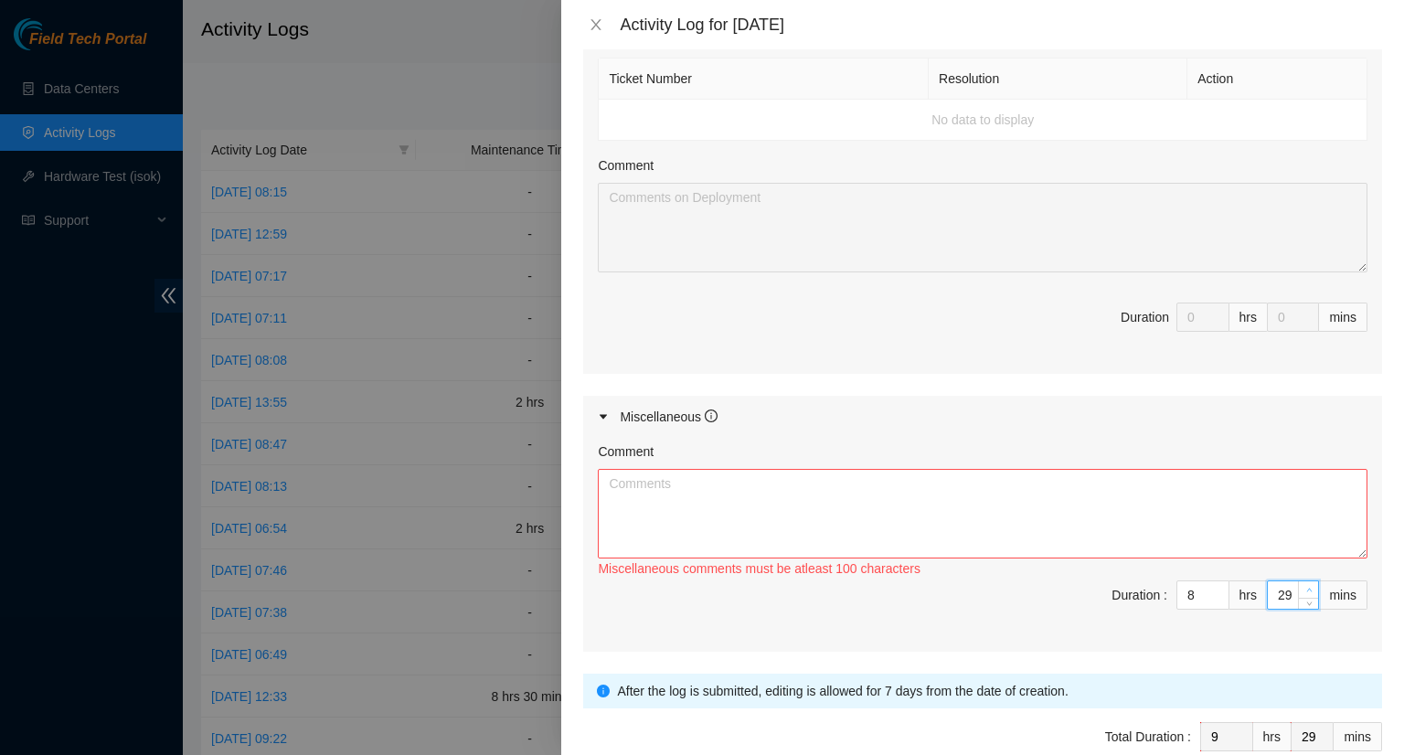
type input "30"
click at [1303, 585] on span "up" at bounding box center [1308, 590] width 11 height 11
click at [626, 483] on textarea "Comment" at bounding box center [983, 514] width 770 height 90
click at [971, 478] on textarea "- Worked on Atl11 dark fiber redundant patch panel installation with Liong. -" at bounding box center [983, 514] width 770 height 90
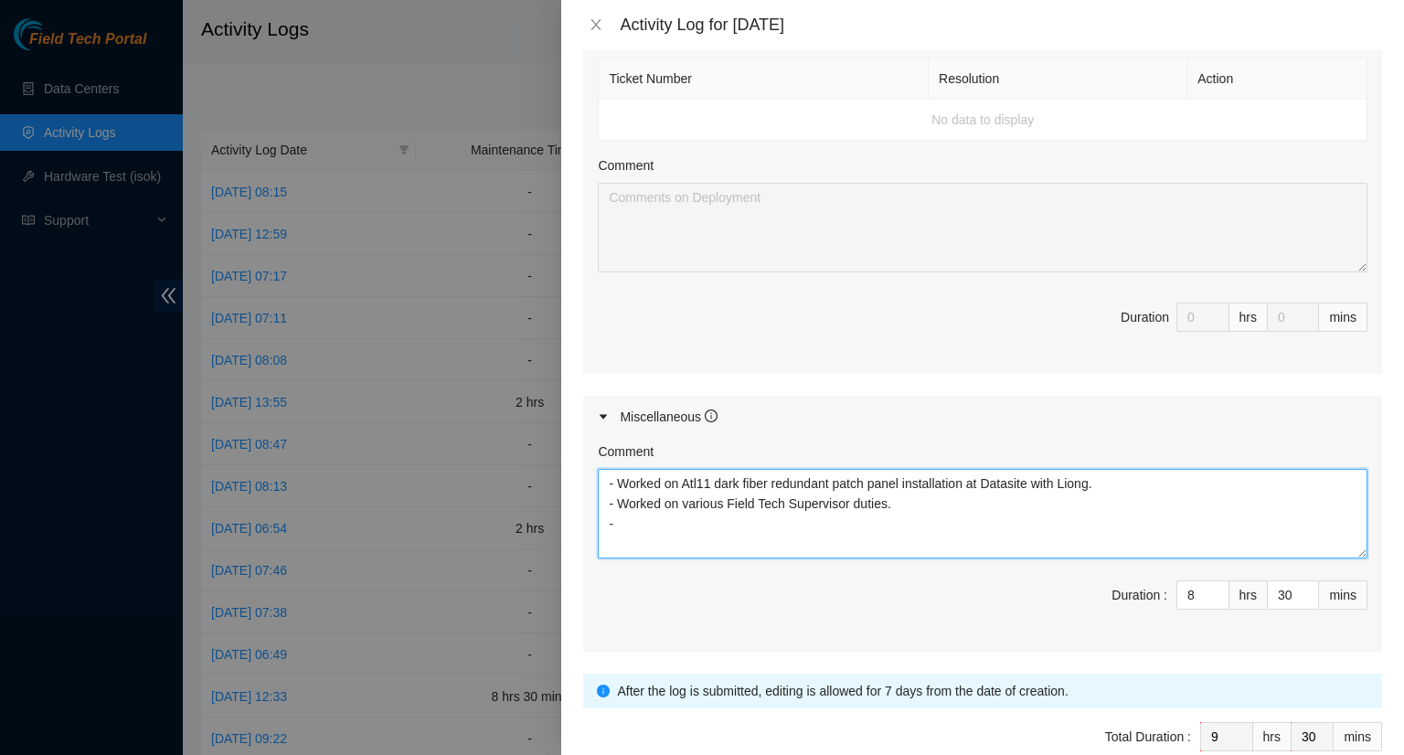
click at [625, 524] on textarea "- Worked on Atl11 dark fiber redundant patch panel installation at Datasite wit…" at bounding box center [983, 514] width 770 height 90
type textarea "- Worked on Atl11 dark fiber redundant patch panel installation at Datasite wit…"
